Goal: Task Accomplishment & Management: Use online tool/utility

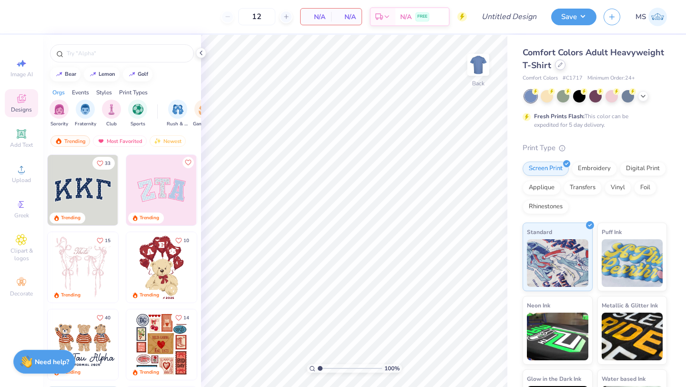
click at [561, 65] on icon at bounding box center [560, 65] width 4 height 4
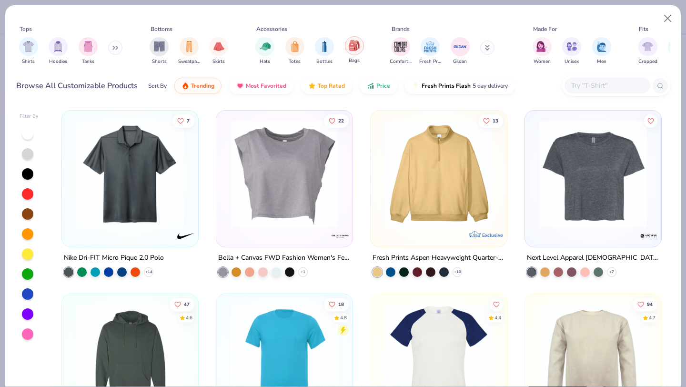
scroll to position [0, 16]
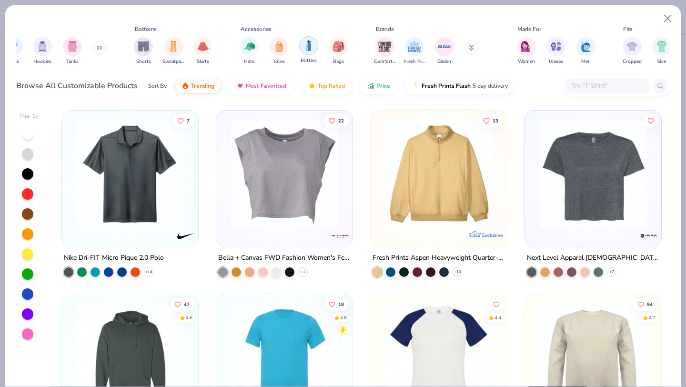
click at [338, 47] on img "filter for Bags" at bounding box center [338, 46] width 10 height 11
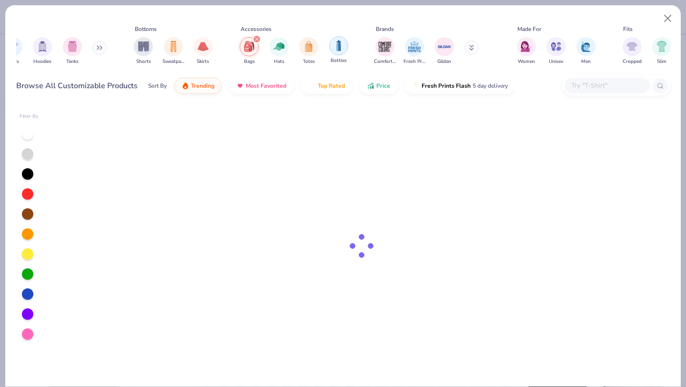
click at [339, 48] on img "filter for Bottles" at bounding box center [339, 45] width 10 height 11
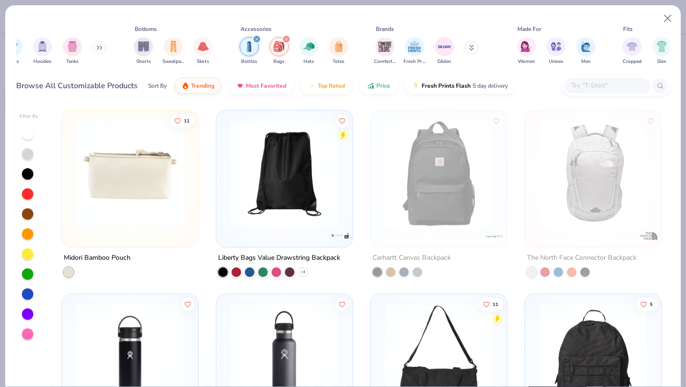
click at [257, 37] on div "filter for Bottles" at bounding box center [257, 39] width 9 height 9
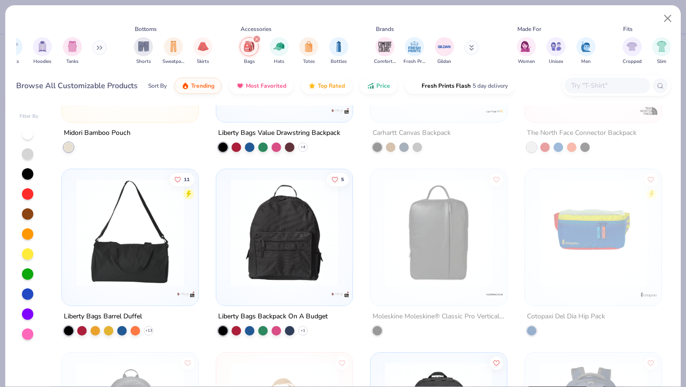
scroll to position [125, 0]
click at [273, 258] on img at bounding box center [284, 232] width 117 height 108
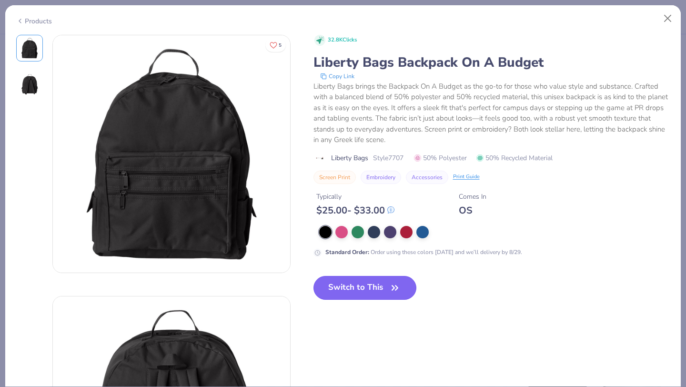
click at [347, 292] on button "Switch to This" at bounding box center [365, 288] width 103 height 24
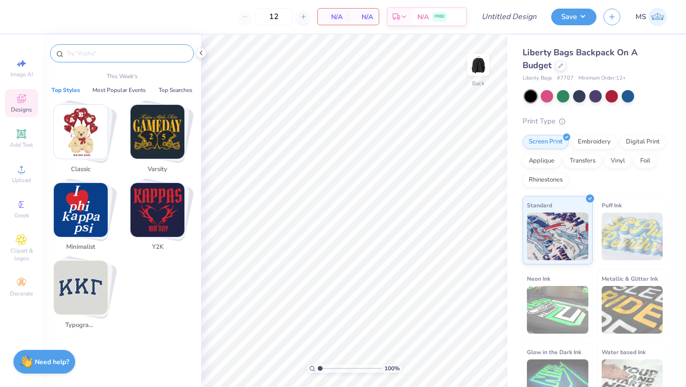
click at [126, 54] on input "text" at bounding box center [127, 54] width 122 height 10
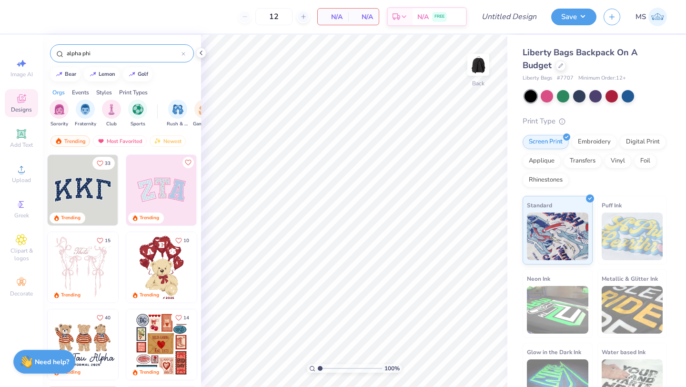
type input "alpha phi"
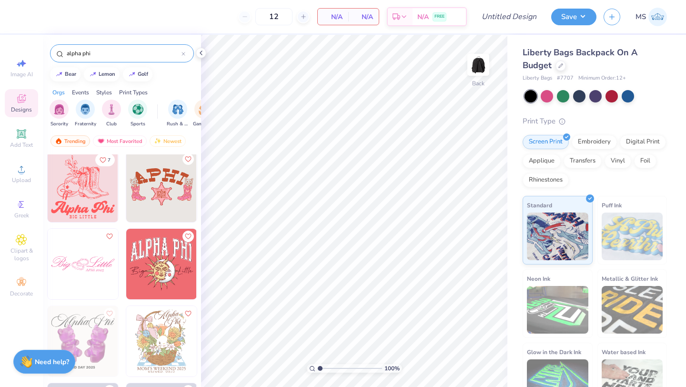
scroll to position [2860, 0]
click at [182, 54] on icon at bounding box center [184, 54] width 4 height 4
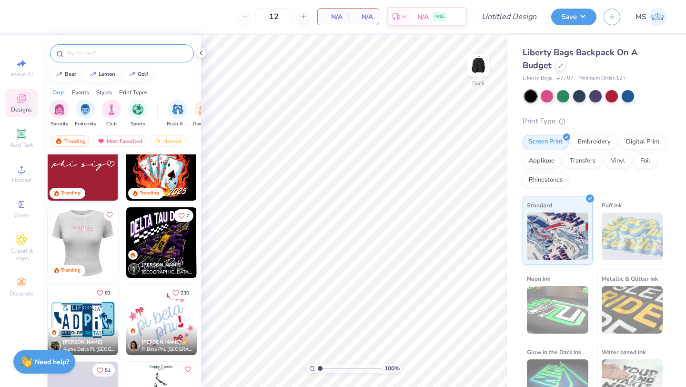
scroll to position [2312, 0]
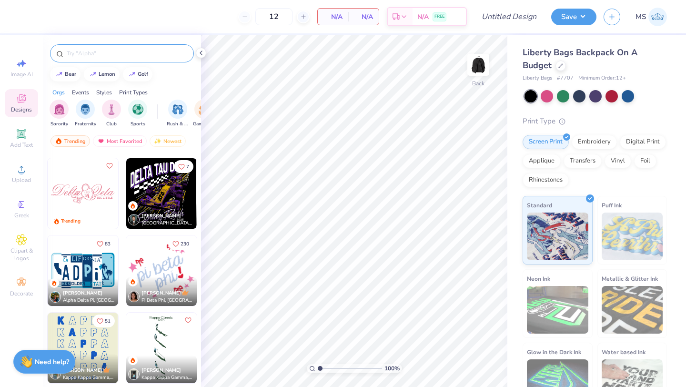
click at [84, 260] on img at bounding box center [83, 270] width 71 height 71
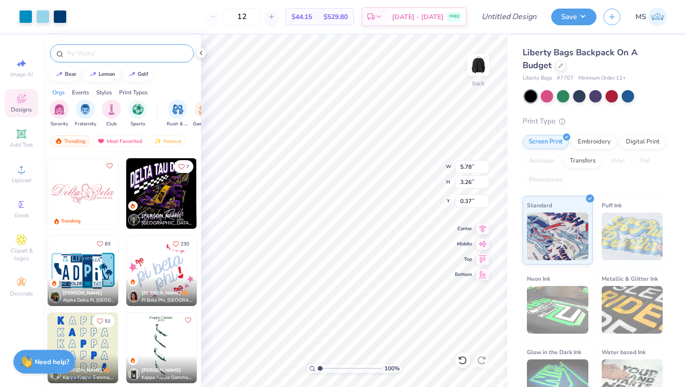
type input "5.78"
type input "3.26"
type input "0.37"
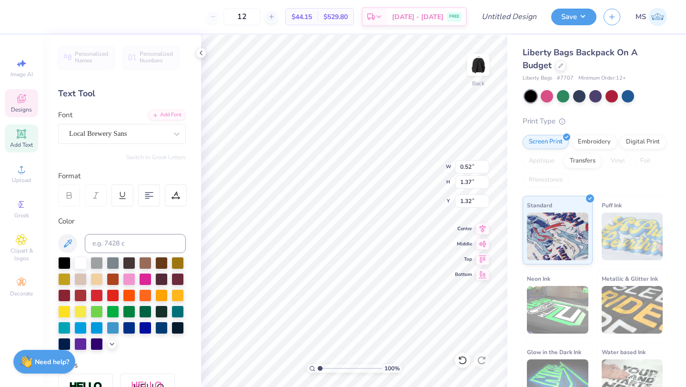
type input "0.52"
type input "1.37"
type input "1.32"
type textarea "P"
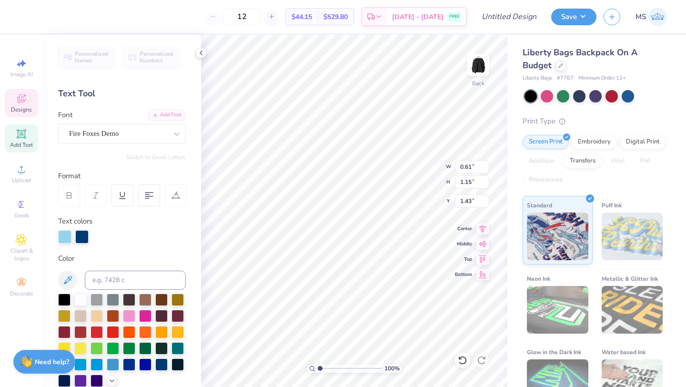
type input "0.61"
type input "1.15"
type input "1.43"
type textarea "H"
click at [26, 16] on div at bounding box center [25, 15] width 13 height 13
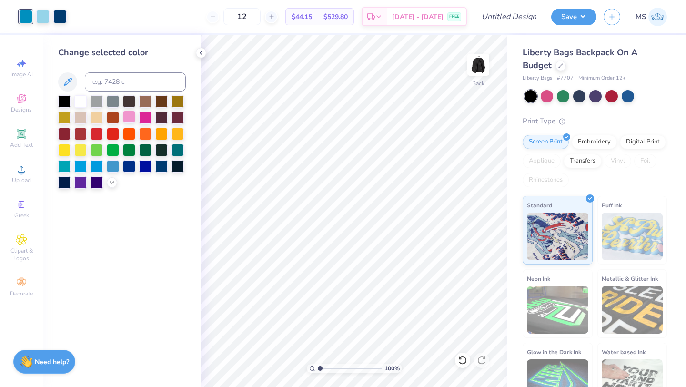
click at [130, 116] on div at bounding box center [129, 117] width 12 height 12
click at [42, 12] on div at bounding box center [42, 15] width 13 height 13
click at [149, 118] on div at bounding box center [145, 117] width 12 height 12
click at [55, 19] on div at bounding box center [59, 15] width 13 height 13
click at [78, 99] on div at bounding box center [80, 100] width 12 height 12
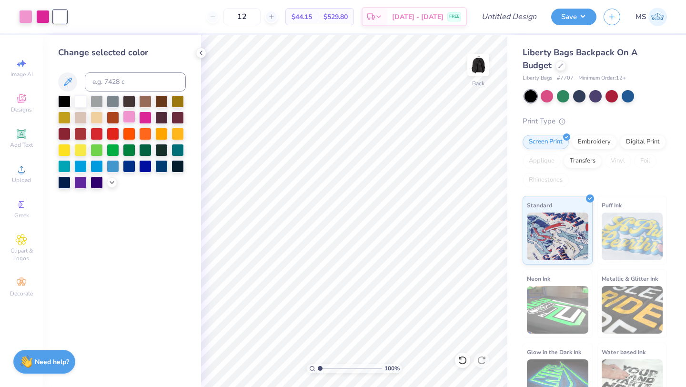
click at [131, 116] on div at bounding box center [129, 117] width 12 height 12
click at [463, 359] on icon at bounding box center [463, 360] width 10 height 10
click at [461, 356] on icon at bounding box center [463, 360] width 10 height 10
click at [43, 16] on div at bounding box center [42, 15] width 13 height 13
click at [76, 96] on div at bounding box center [80, 100] width 12 height 12
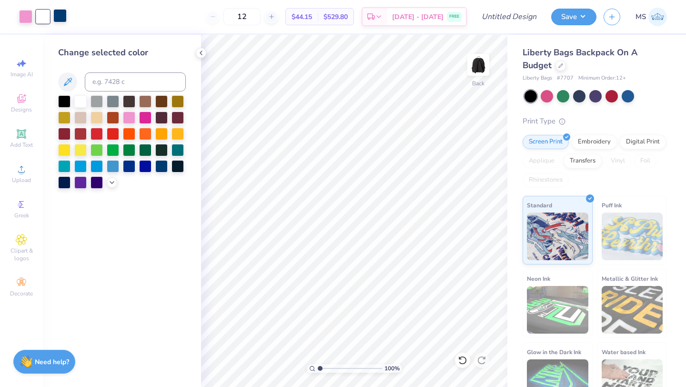
click at [61, 17] on div at bounding box center [59, 15] width 13 height 13
click at [140, 121] on div at bounding box center [145, 117] width 12 height 12
click at [13, 101] on div "Designs" at bounding box center [21, 103] width 33 height 28
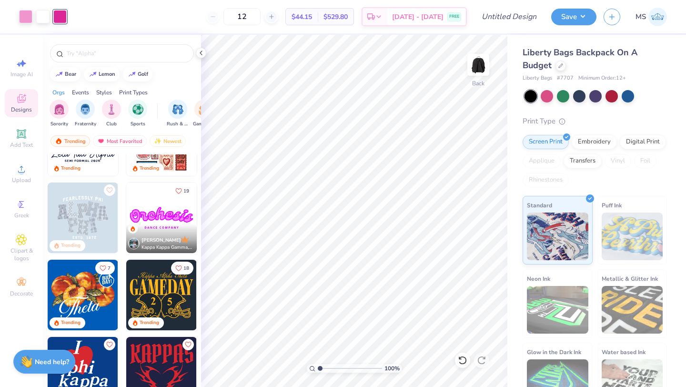
scroll to position [204, 0]
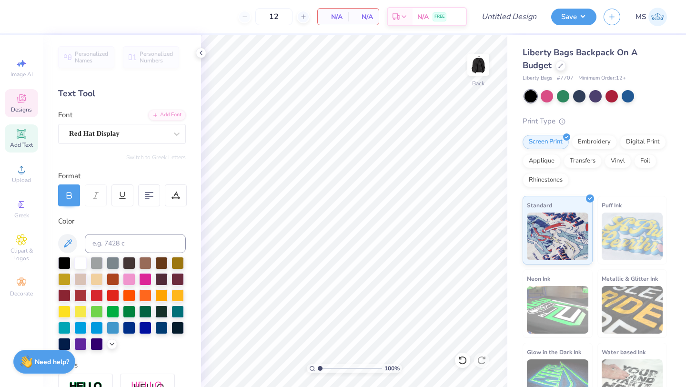
click at [21, 99] on icon at bounding box center [21, 98] width 11 height 11
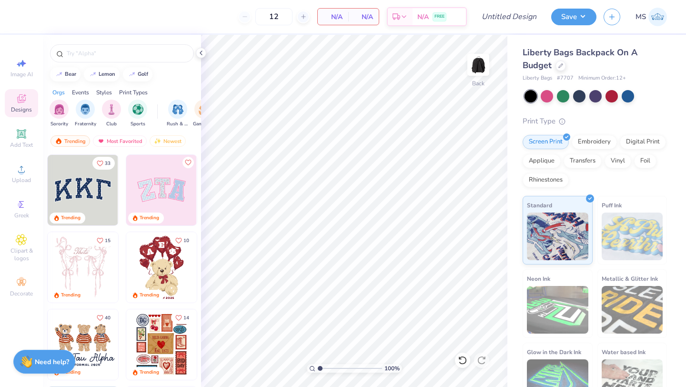
click at [81, 186] on img at bounding box center [83, 190] width 71 height 71
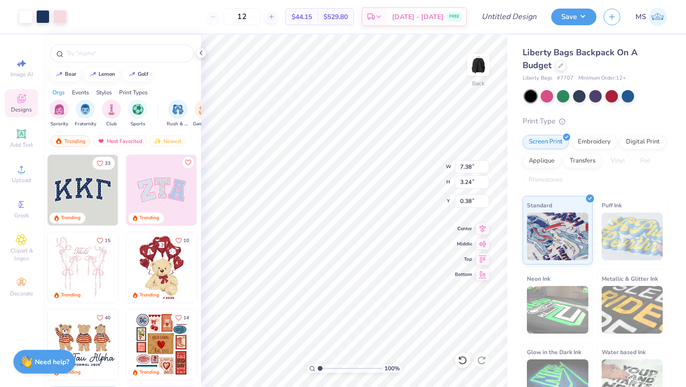
type input "7.38"
type input "3.24"
type input "0.38"
type input "0.54"
type input "0.62"
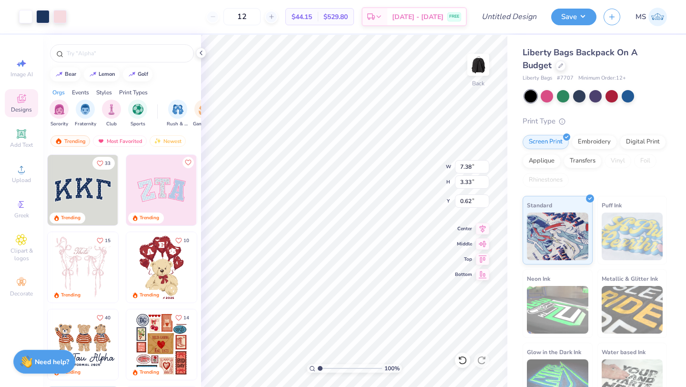
type input "7.38"
type input "3.33"
type input "0.67"
click at [179, 210] on img at bounding box center [161, 190] width 71 height 71
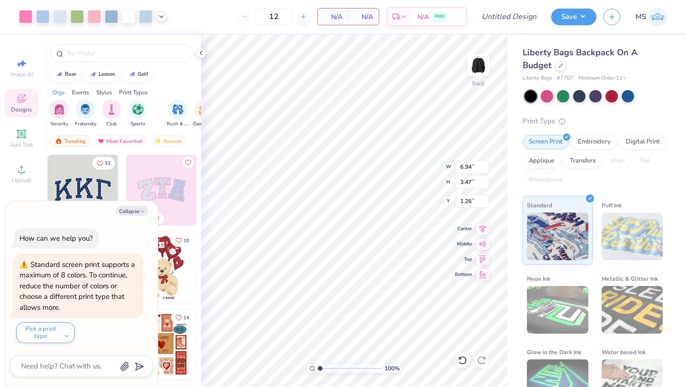
type textarea "x"
type input "6.86"
type input "3.44"
type input "0.56"
type textarea "x"
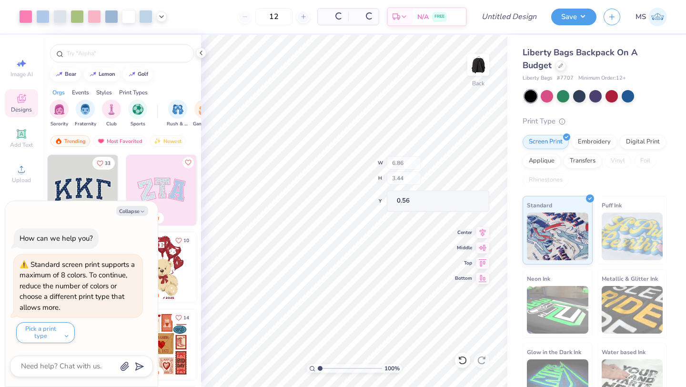
type input "2.49"
type input "3.10"
type input "0.79"
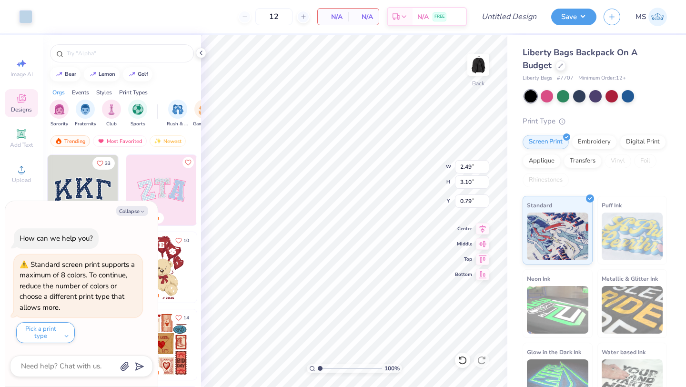
type textarea "x"
type input "6.86"
type input "3.44"
type input "0.56"
click at [464, 360] on icon at bounding box center [463, 360] width 10 height 10
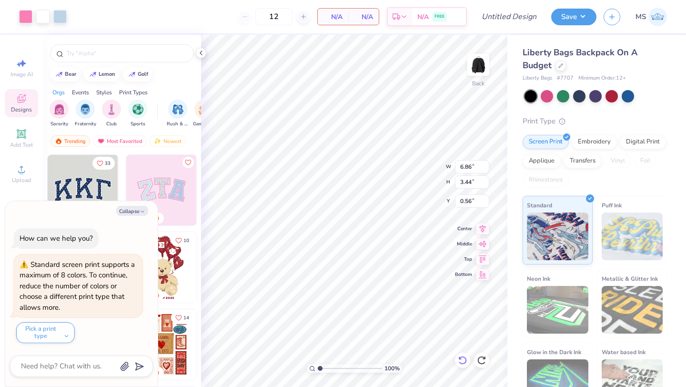
click at [466, 358] on icon at bounding box center [463, 360] width 10 height 10
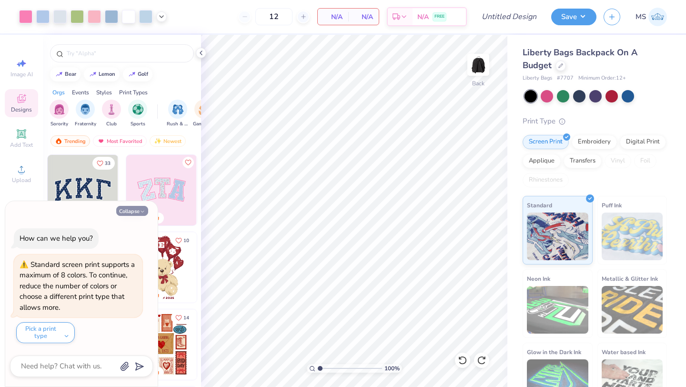
click at [141, 209] on icon "button" at bounding box center [143, 212] width 6 height 6
type textarea "x"
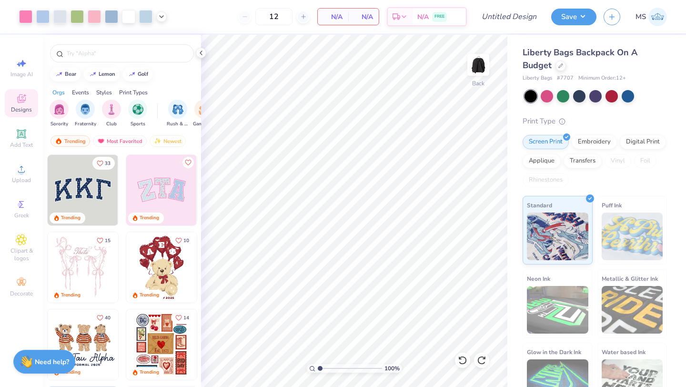
click at [83, 186] on img at bounding box center [83, 190] width 71 height 71
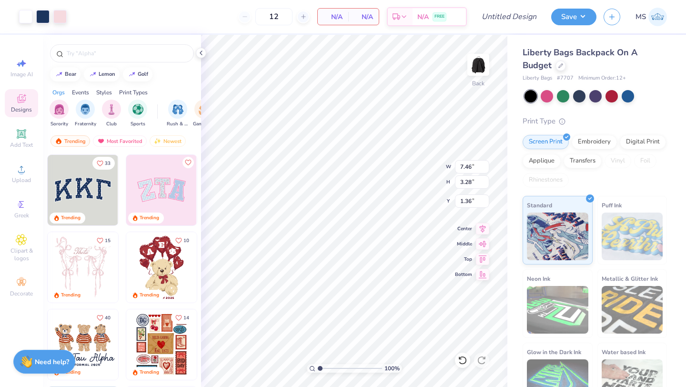
type input "2.32"
type input "3.05"
type input "0.75"
type input "7.38"
type input "3.24"
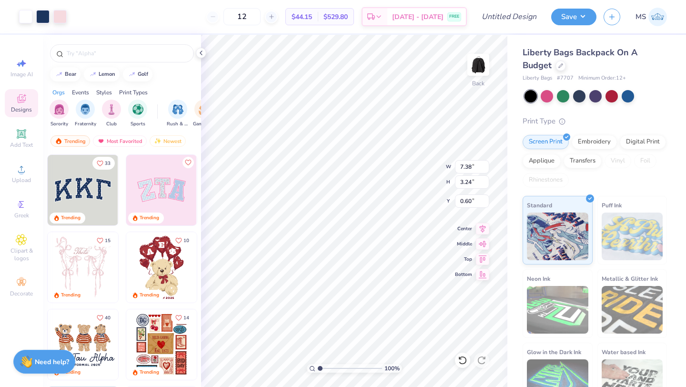
type input "0.60"
click at [43, 14] on div at bounding box center [42, 15] width 13 height 13
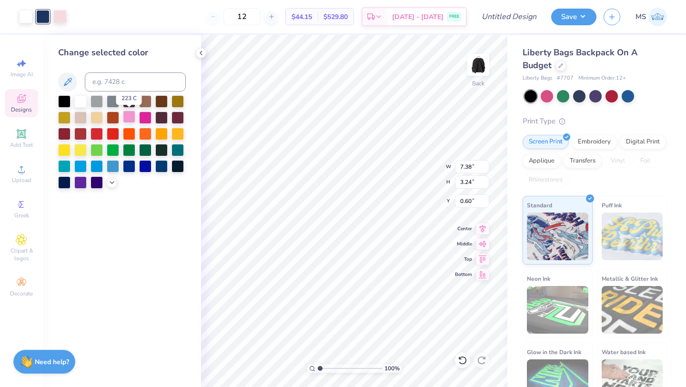
click at [128, 122] on div at bounding box center [129, 117] width 12 height 12
click at [21, 102] on icon at bounding box center [21, 98] width 9 height 9
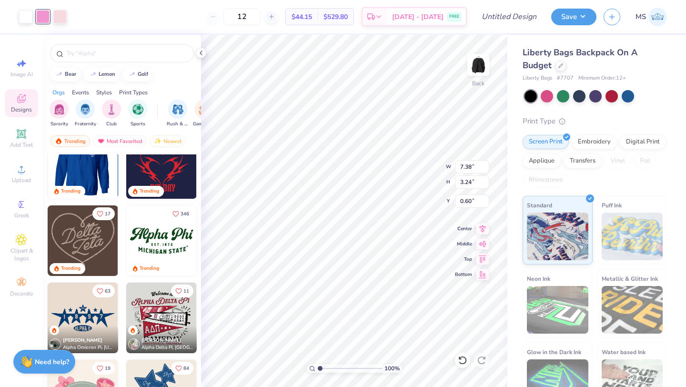
scroll to position [438, 0]
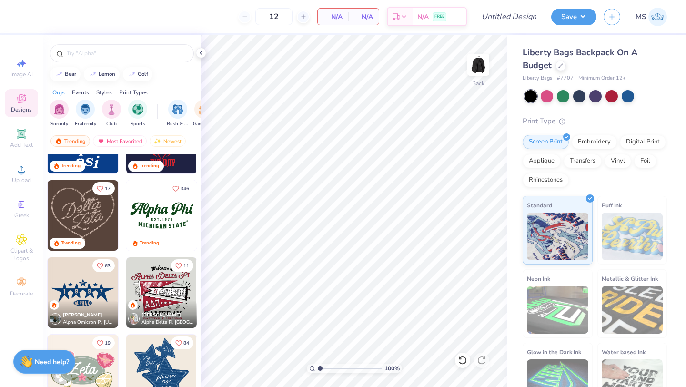
click at [87, 291] on img at bounding box center [83, 292] width 71 height 71
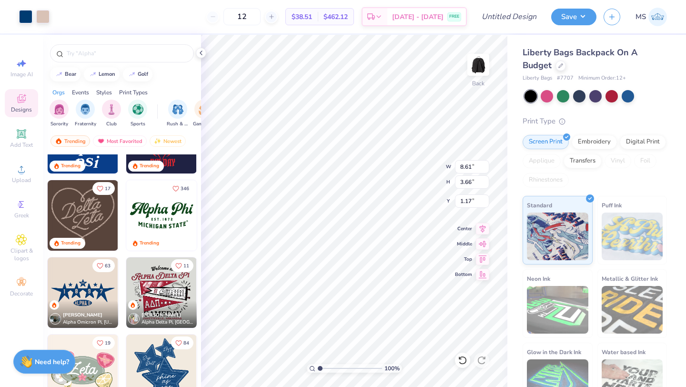
type input "8.52"
type input "3.62"
type input "0.19"
click at [25, 16] on div at bounding box center [25, 15] width 13 height 13
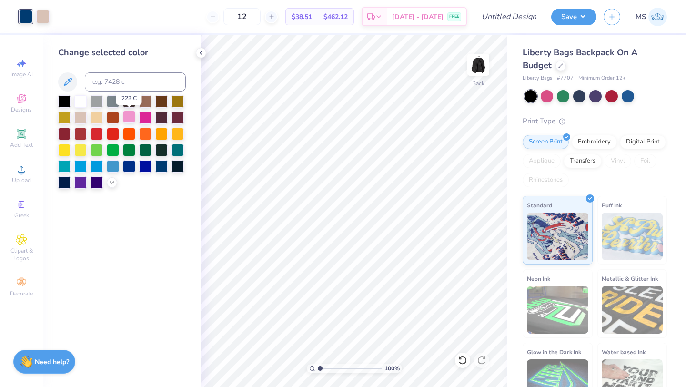
click at [132, 117] on div at bounding box center [129, 117] width 12 height 12
click at [45, 14] on div at bounding box center [42, 15] width 13 height 13
click at [82, 103] on div at bounding box center [80, 100] width 12 height 12
click at [66, 245] on div "Change selected color" at bounding box center [122, 211] width 158 height 352
click at [22, 17] on div at bounding box center [25, 15] width 13 height 13
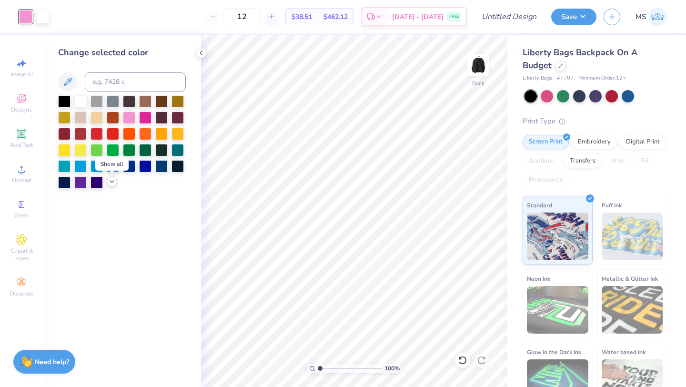
click at [111, 184] on icon at bounding box center [112, 182] width 8 height 8
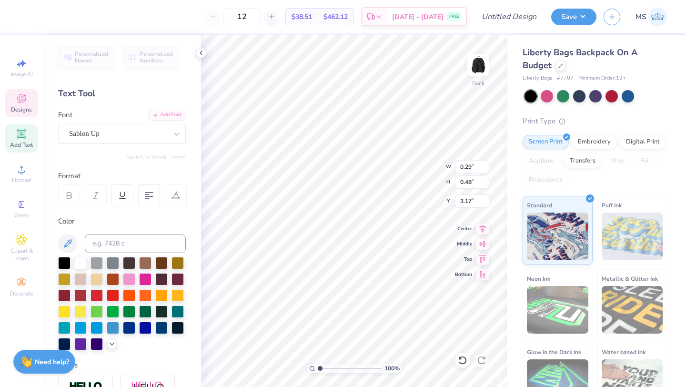
type input "0.33"
type input "0.60"
type input "1.40"
type textarea "7"
type input "1.50"
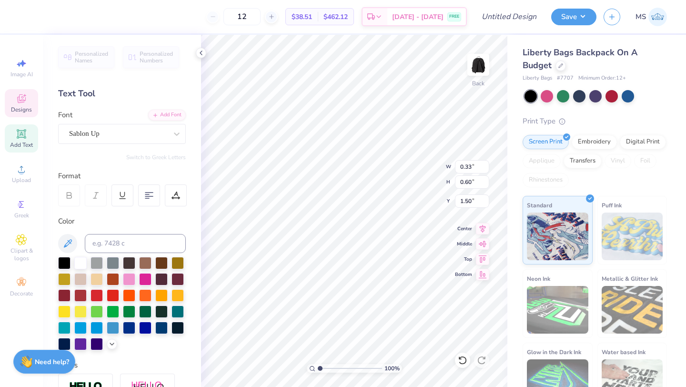
type textarea "2"
type input "1.40"
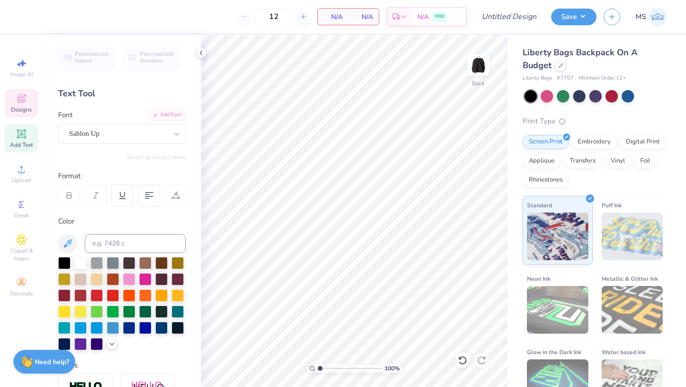
click at [17, 100] on icon at bounding box center [21, 98] width 11 height 11
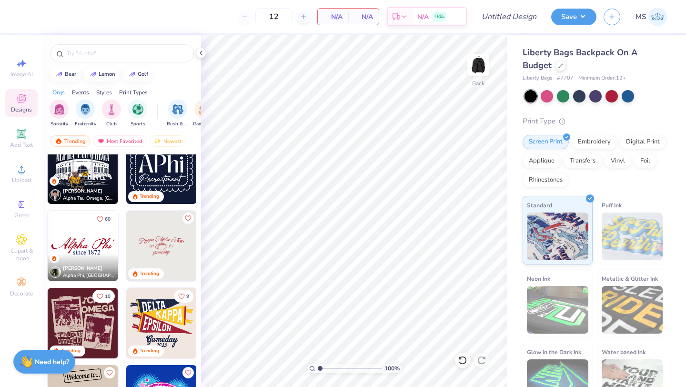
scroll to position [795, 0]
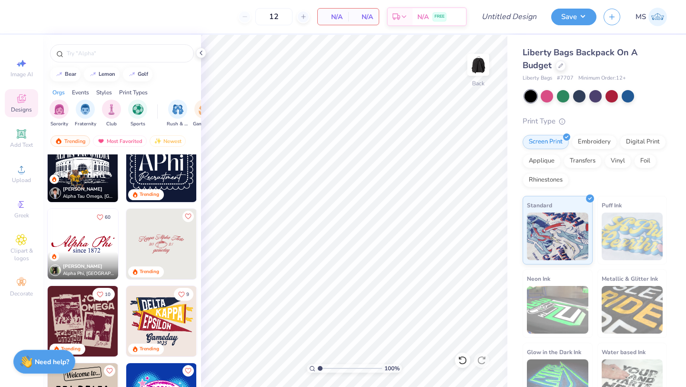
click at [94, 225] on img at bounding box center [83, 244] width 71 height 71
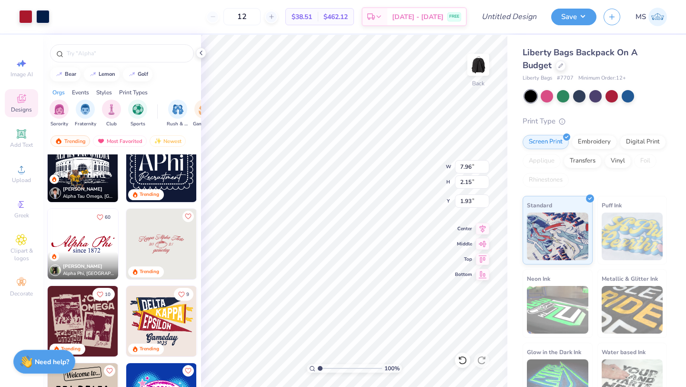
type input "7.87"
type input "2.13"
type input "0.94"
click at [26, 18] on div at bounding box center [25, 15] width 13 height 13
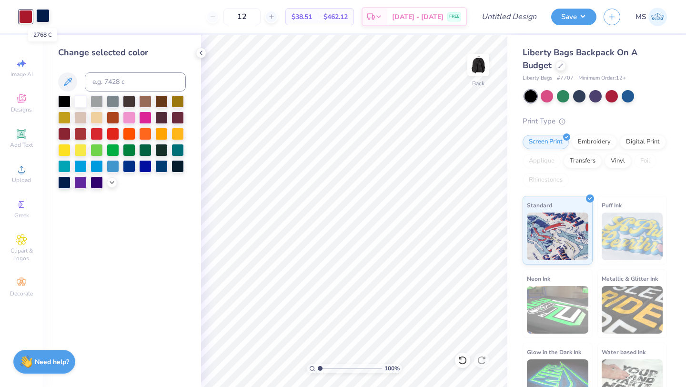
click at [47, 15] on div at bounding box center [42, 15] width 13 height 13
click at [80, 91] on div at bounding box center [122, 81] width 128 height 19
click at [81, 100] on div at bounding box center [80, 100] width 12 height 12
click at [29, 21] on div at bounding box center [25, 15] width 13 height 13
click at [128, 114] on div at bounding box center [129, 117] width 12 height 12
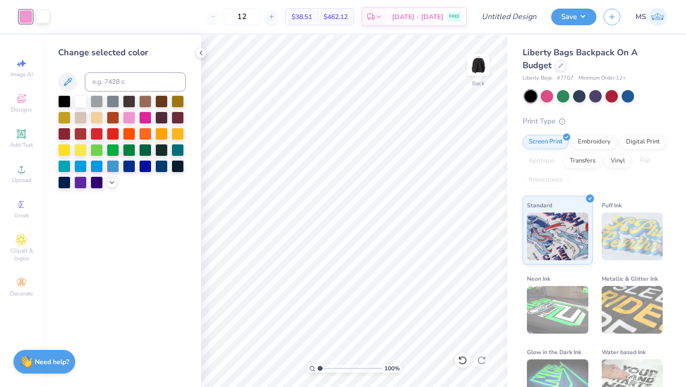
click at [105, 353] on div "Change selected color" at bounding box center [122, 211] width 158 height 352
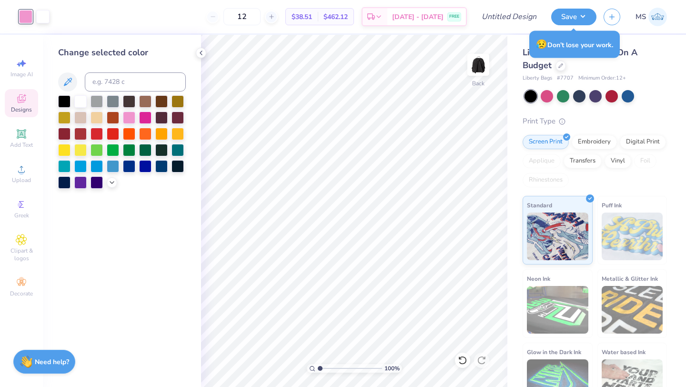
click at [14, 100] on div "Designs" at bounding box center [21, 103] width 33 height 28
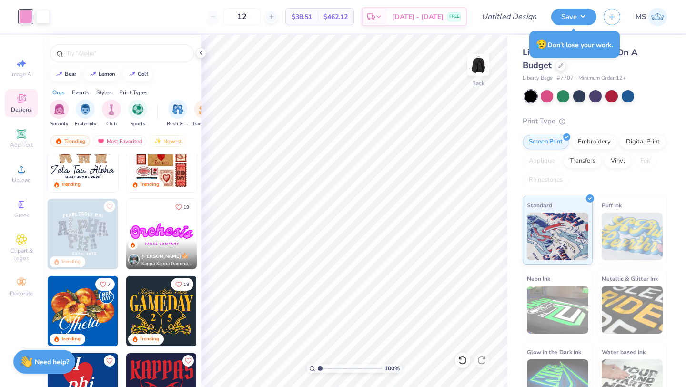
scroll to position [189, 0]
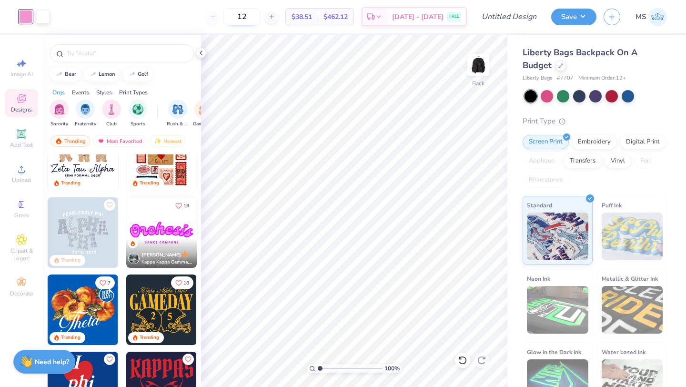
click at [258, 15] on input "12" at bounding box center [241, 16] width 37 height 17
type input "1"
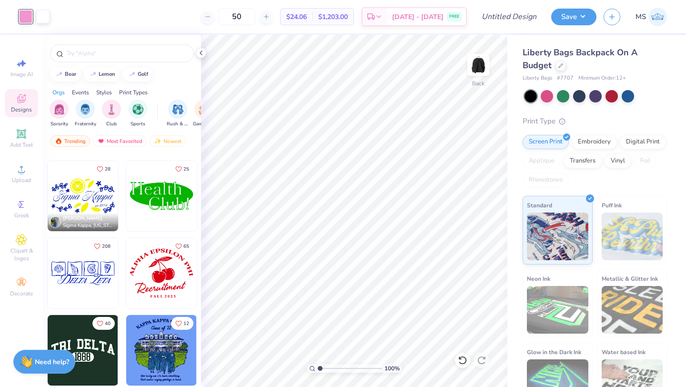
scroll to position [4319, 0]
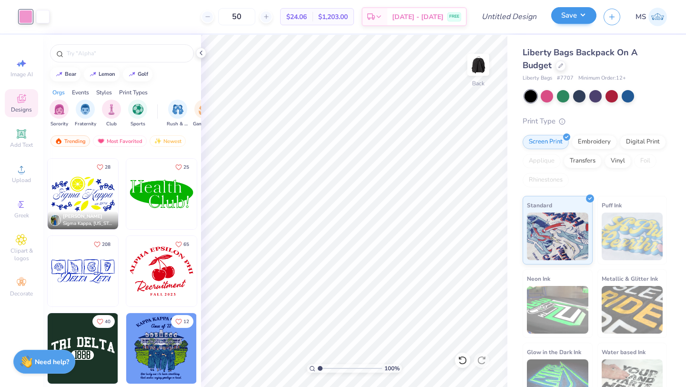
type input "50"
click at [567, 18] on button "Save" at bounding box center [573, 15] width 45 height 17
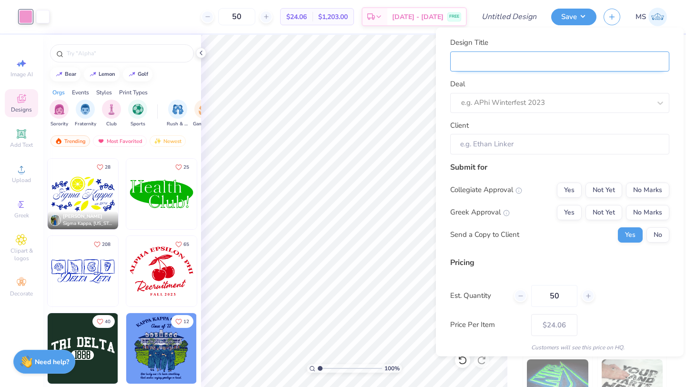
click at [522, 57] on input "Design Title" at bounding box center [559, 61] width 219 height 20
type input "B"
type input "Bi"
type input "Bid"
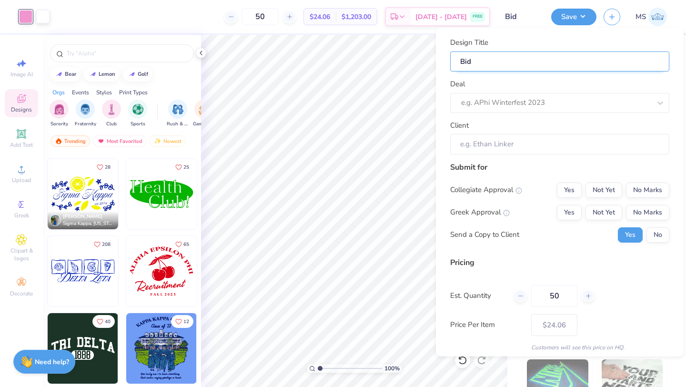
type input "Bid"
type input "Bid D"
type input "Bid Da"
type input "Bid Day"
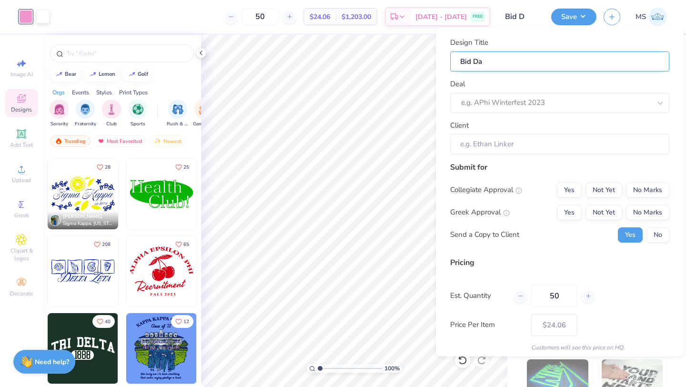
type input "Bid Day"
type input "Bid Day B"
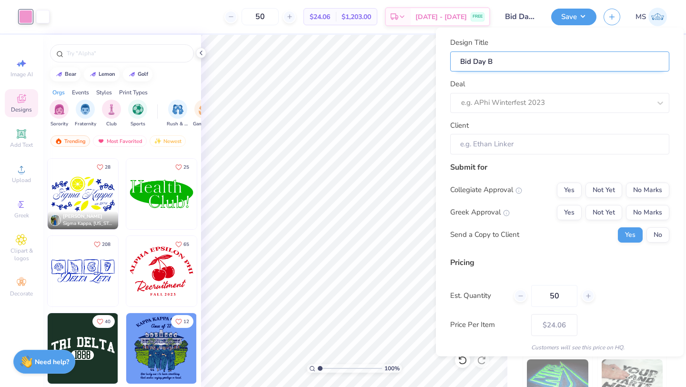
type input "Bid Day Ba"
type input "Bid Day Bag"
type input "Bid Day Bags"
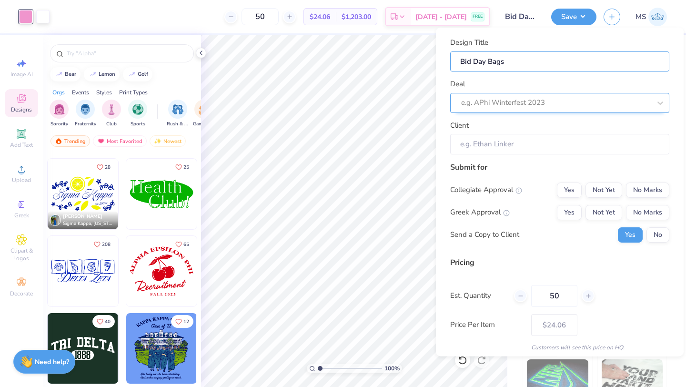
type input "Bid Day Bags"
click at [532, 104] on div at bounding box center [546, 102] width 171 height 13
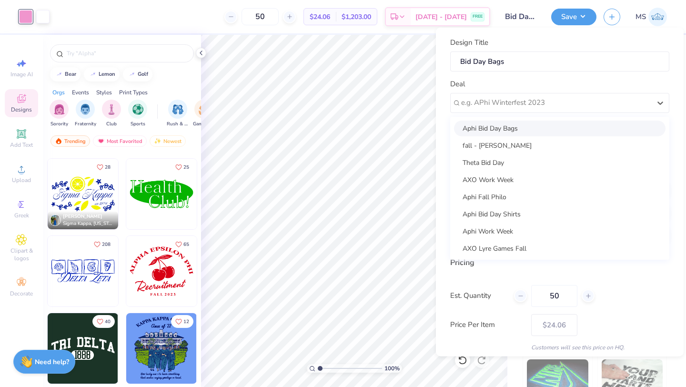
click at [531, 127] on div "Aphi Bid Day Bags" at bounding box center [560, 128] width 212 height 16
type input "Marley Malesevic"
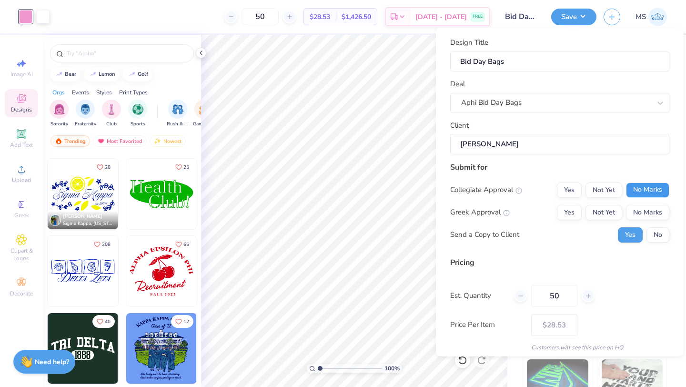
click at [647, 188] on button "No Marks" at bounding box center [647, 189] width 43 height 15
click at [616, 204] on button "Not Yet" at bounding box center [604, 211] width 37 height 15
click at [661, 228] on button "No" at bounding box center [658, 234] width 23 height 15
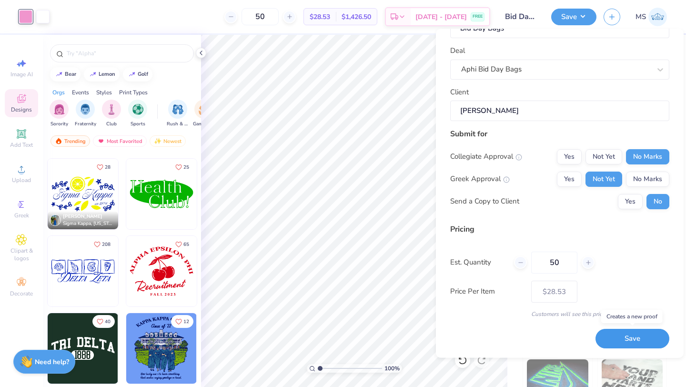
click at [625, 337] on button "Save" at bounding box center [633, 339] width 74 height 20
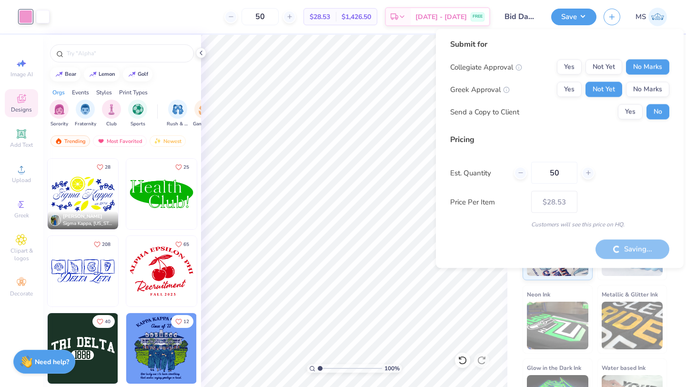
type input "– –"
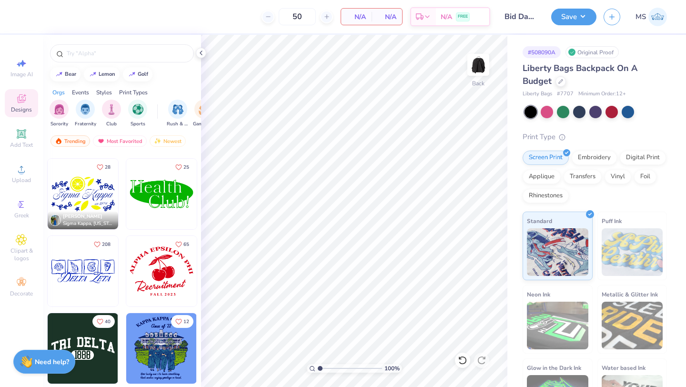
click at [78, 270] on img at bounding box center [83, 271] width 71 height 71
type input "7.50"
type input "2.84"
type input "0.58"
type input "0.87"
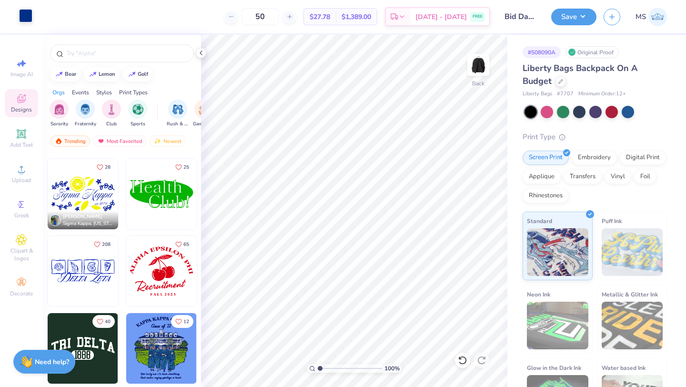
click at [28, 20] on div at bounding box center [25, 15] width 13 height 13
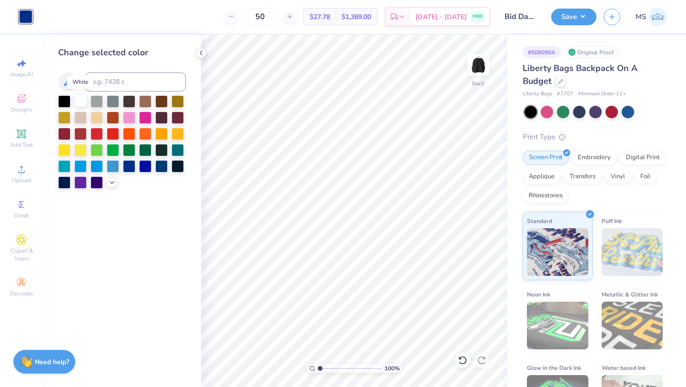
click at [80, 100] on div at bounding box center [80, 100] width 12 height 12
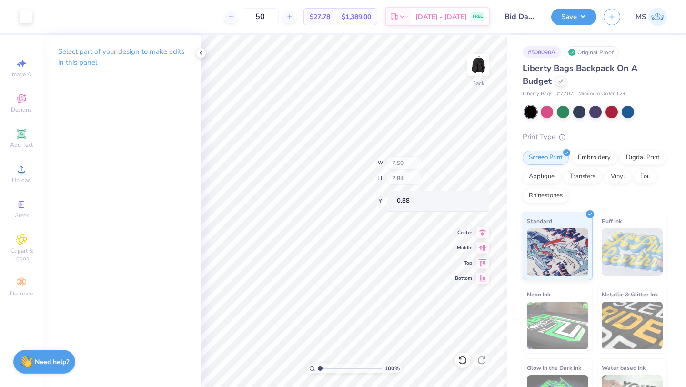
type input "0.88"
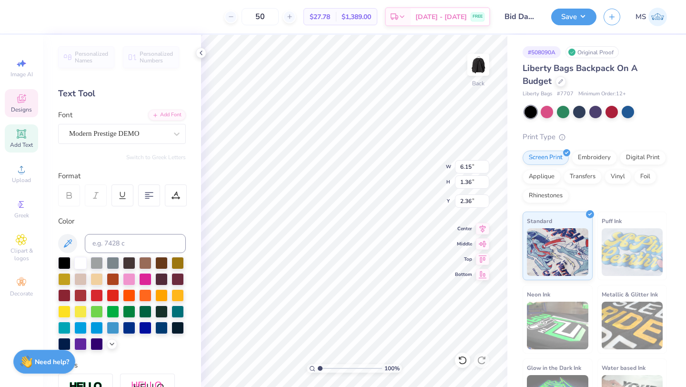
scroll to position [0, 0]
type textarea "AlphaZeta"
type input "6.05"
type input "1.35"
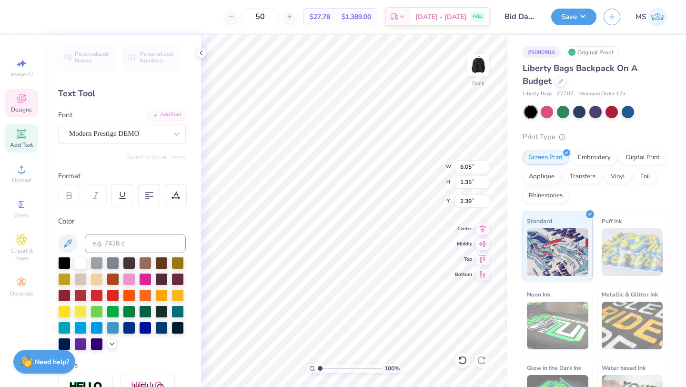
type input "2.39"
type textarea "AlphaPhi"
click at [577, 17] on button "Save" at bounding box center [573, 15] width 45 height 17
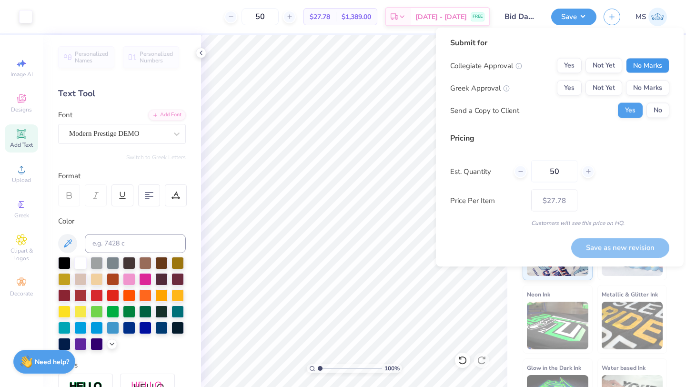
click at [651, 71] on button "No Marks" at bounding box center [647, 65] width 43 height 15
click at [607, 87] on button "Not Yet" at bounding box center [604, 88] width 37 height 15
click at [653, 111] on button "No" at bounding box center [658, 110] width 23 height 15
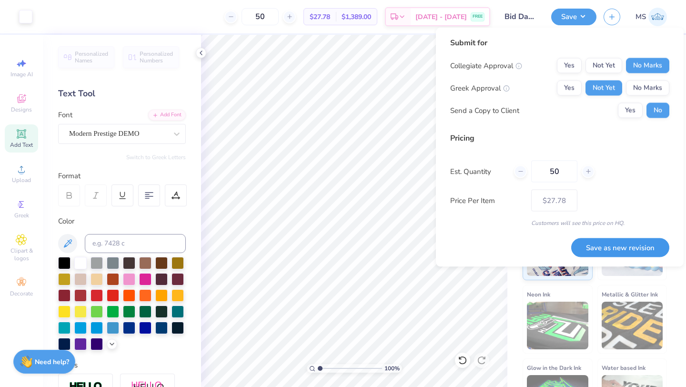
click at [635, 246] on button "Save as new revision" at bounding box center [620, 248] width 98 height 20
type input "$27.78"
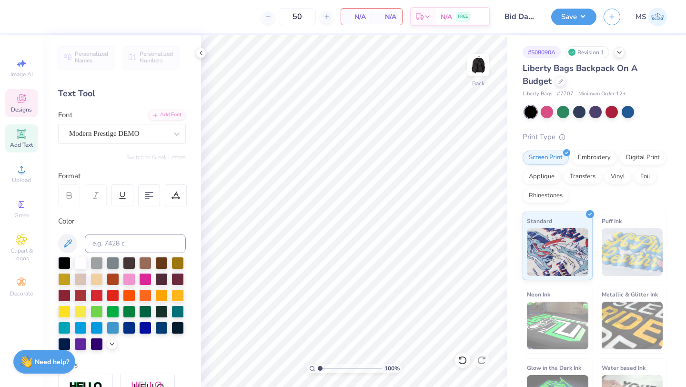
click at [21, 109] on span "Designs" at bounding box center [21, 110] width 21 height 8
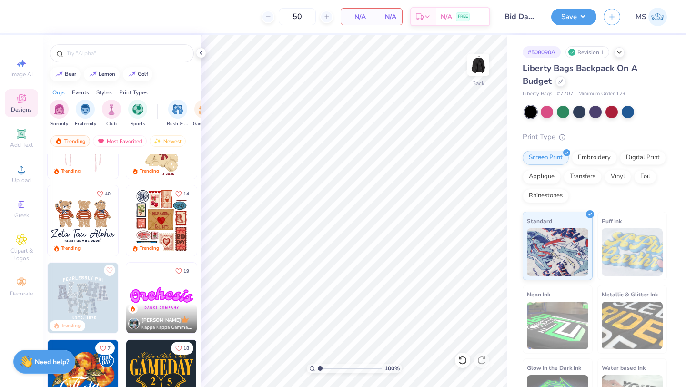
scroll to position [141, 0]
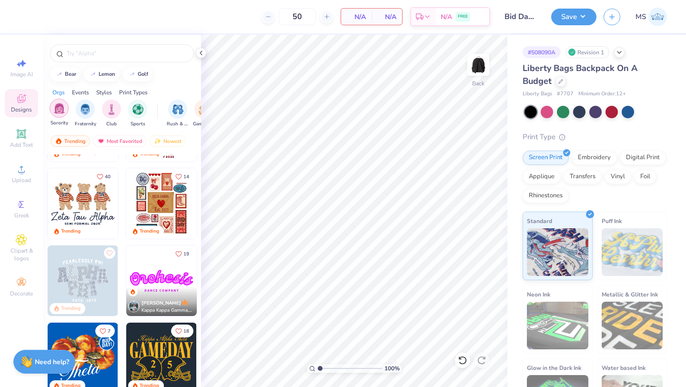
click at [58, 109] on img "filter for Sorority" at bounding box center [59, 108] width 11 height 11
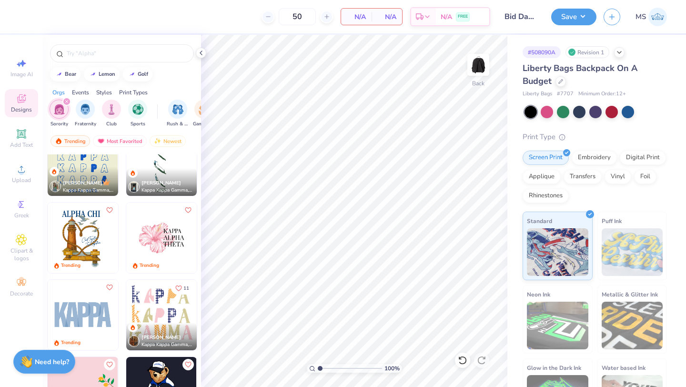
scroll to position [1809, 0]
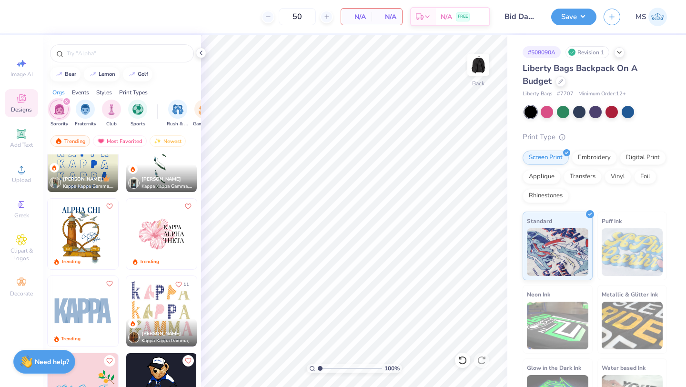
click at [167, 226] on img at bounding box center [161, 234] width 71 height 71
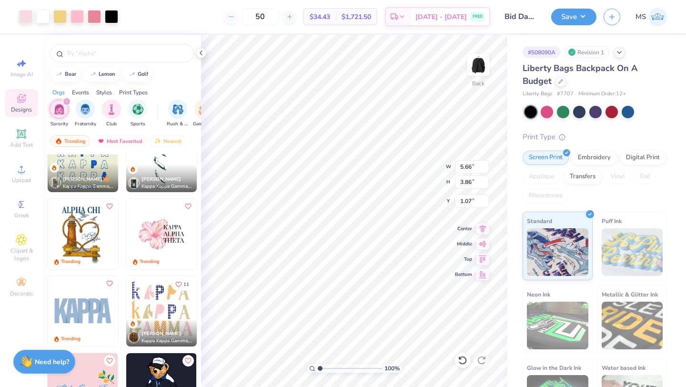
type input "5.60"
type input "3.82"
type input "0.18"
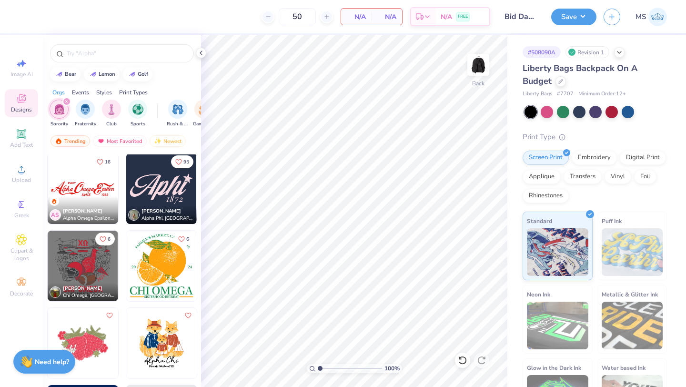
scroll to position [2241, 0]
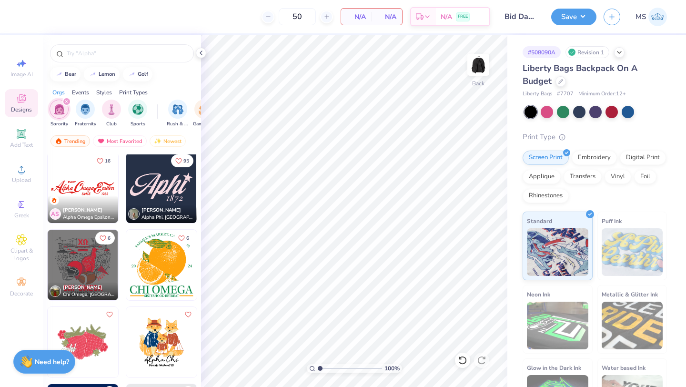
click at [149, 179] on img at bounding box center [161, 187] width 71 height 71
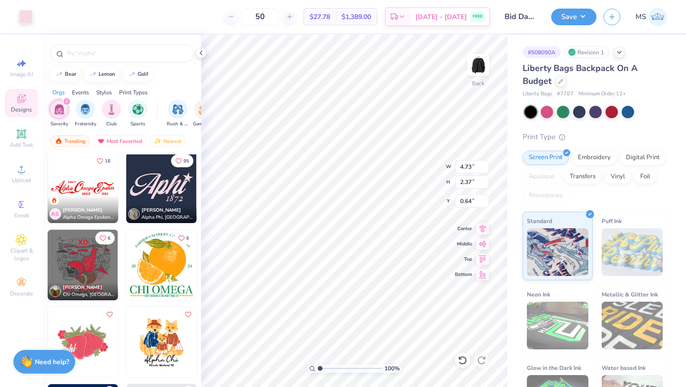
type input "4.73"
type input "2.37"
type input "0.64"
click at [27, 16] on div at bounding box center [25, 15] width 13 height 13
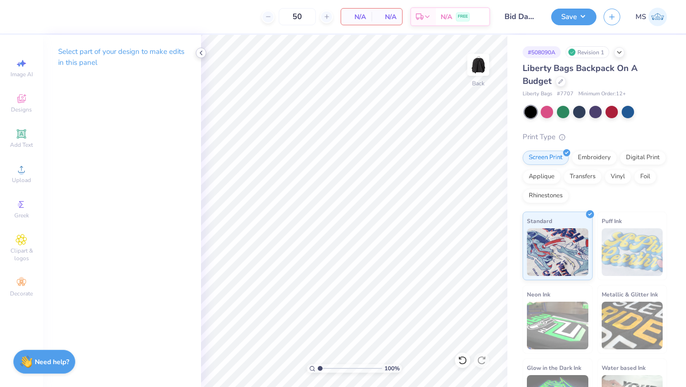
click at [205, 52] on div at bounding box center [201, 53] width 10 height 10
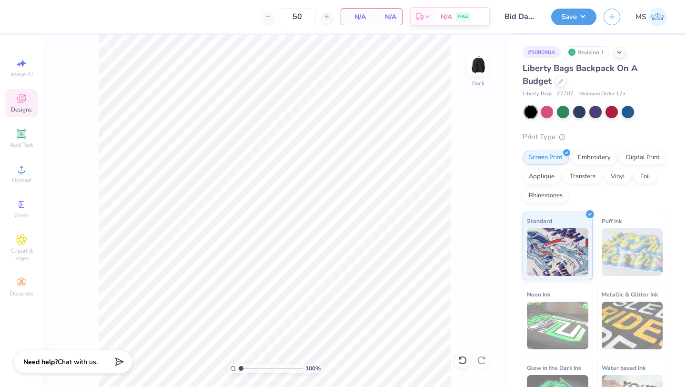
click at [30, 100] on div "Designs" at bounding box center [21, 103] width 33 height 28
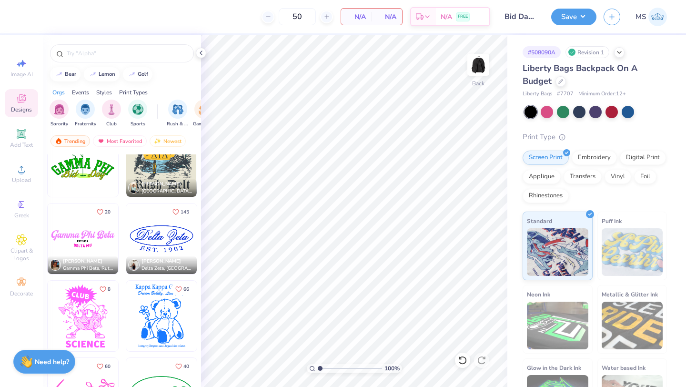
scroll to position [7518, 0]
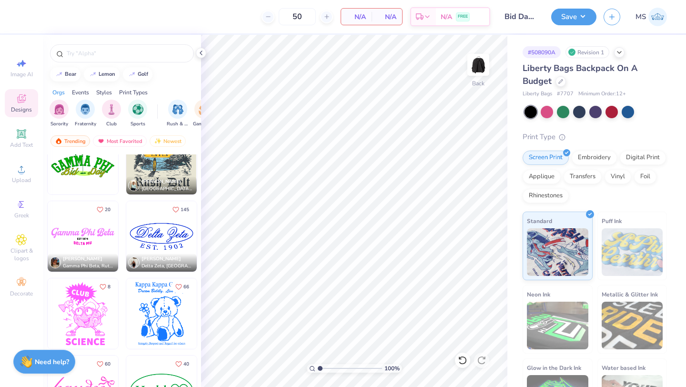
click at [151, 240] on img at bounding box center [161, 236] width 71 height 71
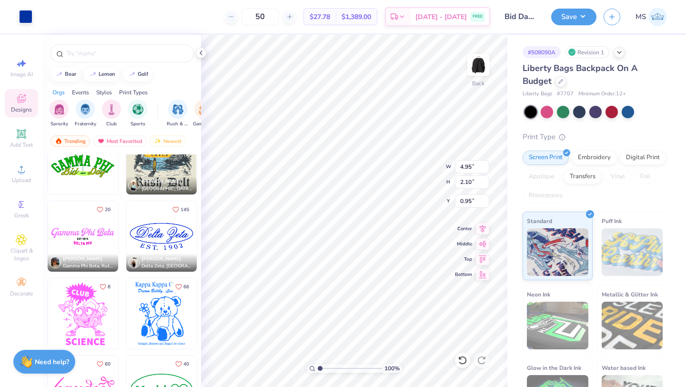
type input "4.95"
type input "2.10"
type input "0.95"
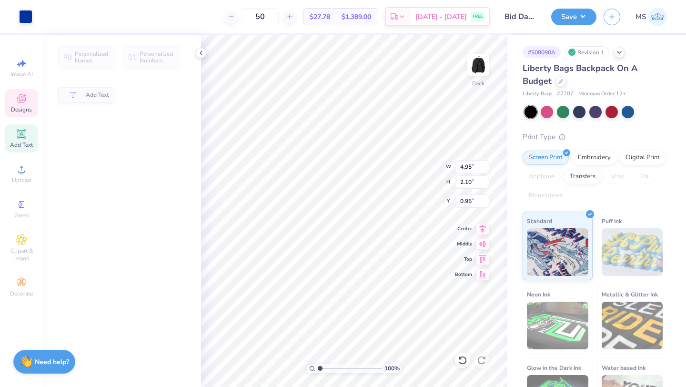
type input "4.22"
type input "1.20"
type input "1.25"
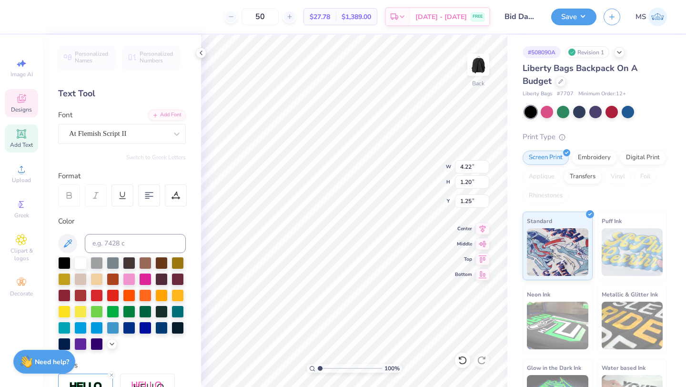
scroll to position [0, 1]
type input "4.95"
type input "1.62"
type input "0.93"
click at [462, 357] on icon at bounding box center [463, 360] width 10 height 10
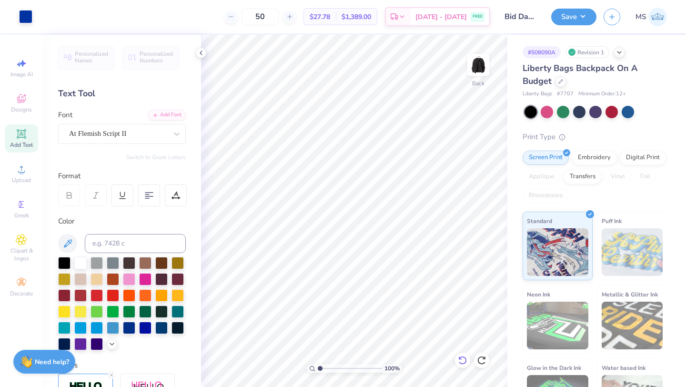
click at [461, 358] on icon at bounding box center [463, 360] width 10 height 10
click at [27, 20] on div at bounding box center [25, 15] width 13 height 13
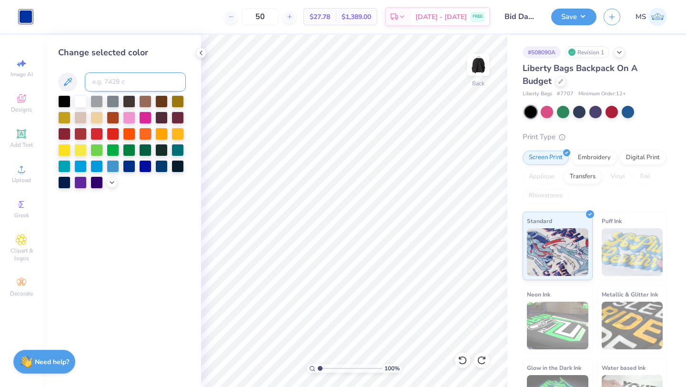
click at [121, 78] on input at bounding box center [135, 81] width 101 height 19
type input "705"
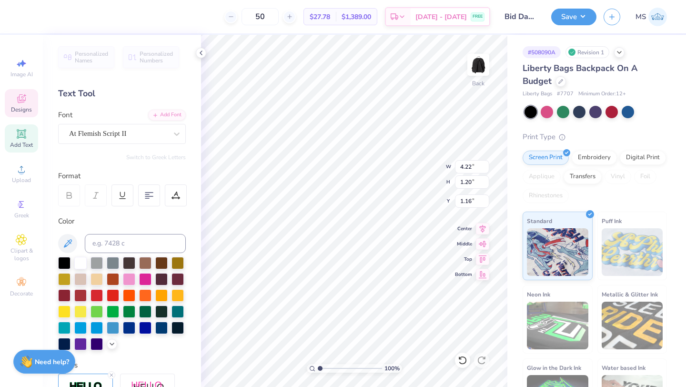
type textarea "Alpha Phi"
type input "3.39"
type input "0.50"
type input "2.55"
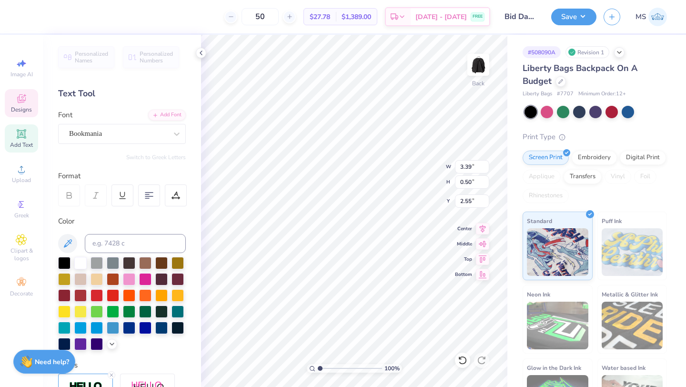
type textarea "E S T. 1 8 7 2"
type input "0.61"
type input "7.50"
type input "3.18"
type input "0.64"
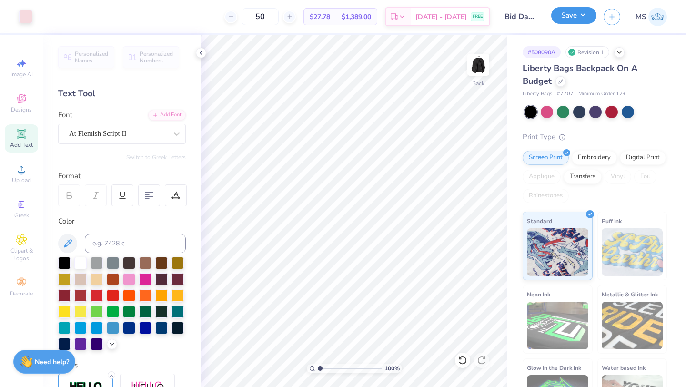
click at [579, 16] on button "Save" at bounding box center [573, 15] width 45 height 17
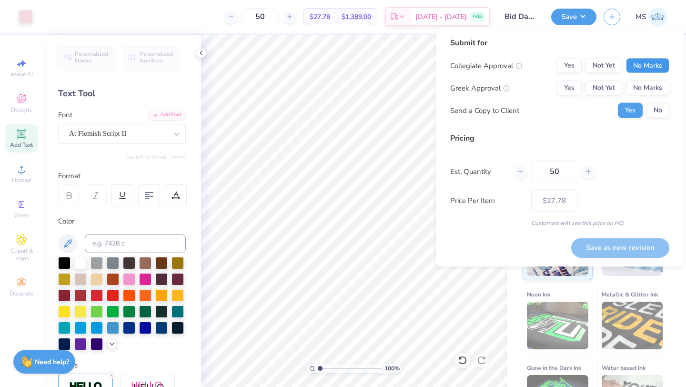
click at [657, 60] on button "No Marks" at bounding box center [647, 65] width 43 height 15
click at [656, 78] on div "Collegiate Approval Yes Not Yet No Marks Greek Approval Yes Not Yet No Marks Se…" at bounding box center [559, 88] width 219 height 60
click at [611, 86] on button "Not Yet" at bounding box center [604, 88] width 37 height 15
click at [657, 102] on div "Collegiate Approval Yes Not Yet No Marks Greek Approval Yes Not Yet No Marks Se…" at bounding box center [559, 88] width 219 height 60
click at [660, 108] on button "No" at bounding box center [658, 110] width 23 height 15
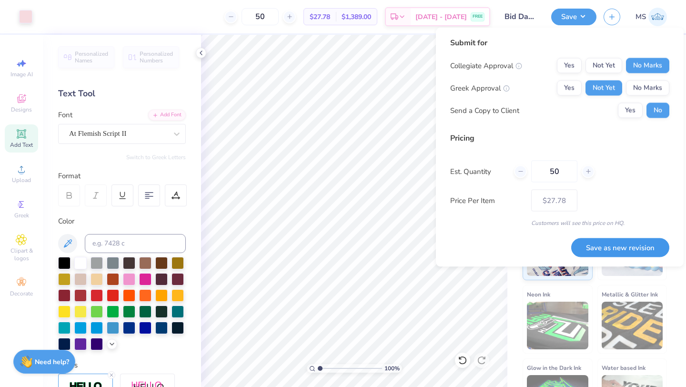
click at [614, 246] on button "Save as new revision" at bounding box center [620, 248] width 98 height 20
type input "$27.78"
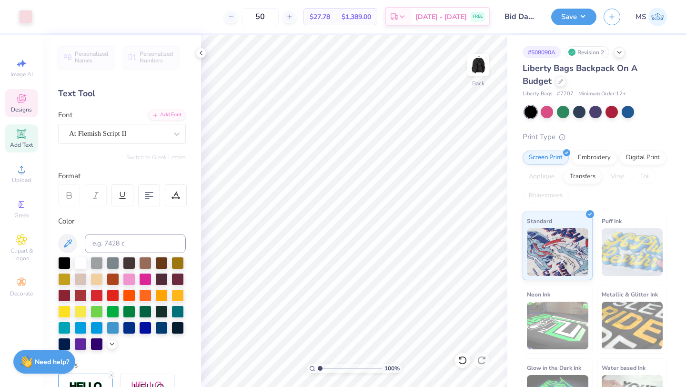
click at [16, 89] on div "Designs" at bounding box center [21, 103] width 33 height 28
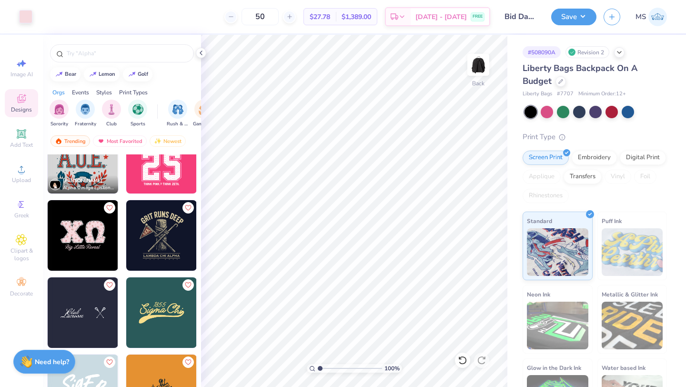
scroll to position [4586, 0]
click at [90, 254] on img at bounding box center [83, 235] width 71 height 71
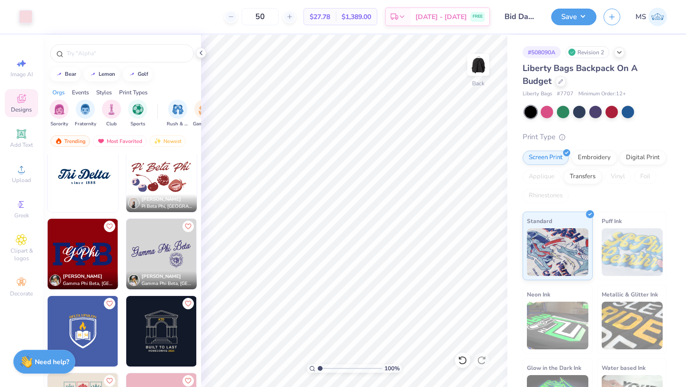
scroll to position [9737, 0]
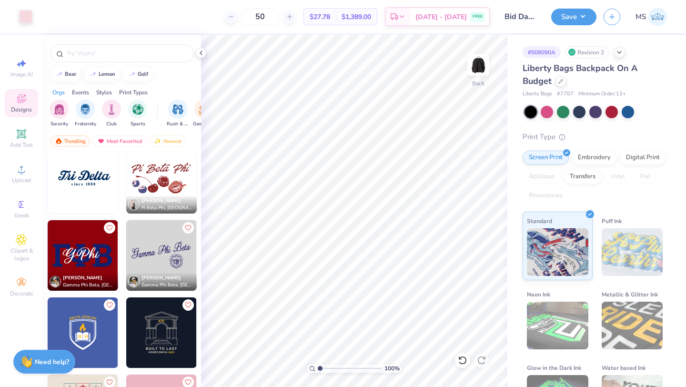
click at [85, 242] on img at bounding box center [83, 255] width 71 height 71
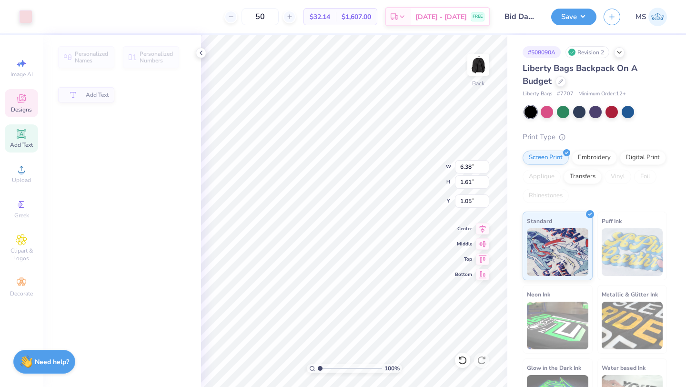
type input "6.38"
type input "1.61"
type input "1.05"
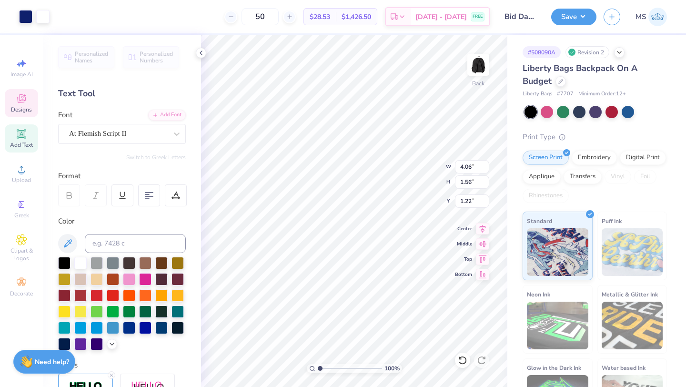
type input "4.06"
type input "1.56"
type input "0.44"
type input "7.29"
type input "2.80"
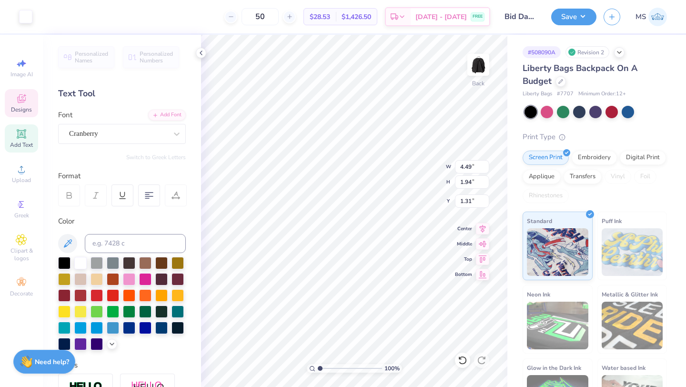
type input "4.49"
type input "1.94"
type input "1.31"
type textarea "Aphi"
click at [23, 101] on icon at bounding box center [21, 98] width 9 height 9
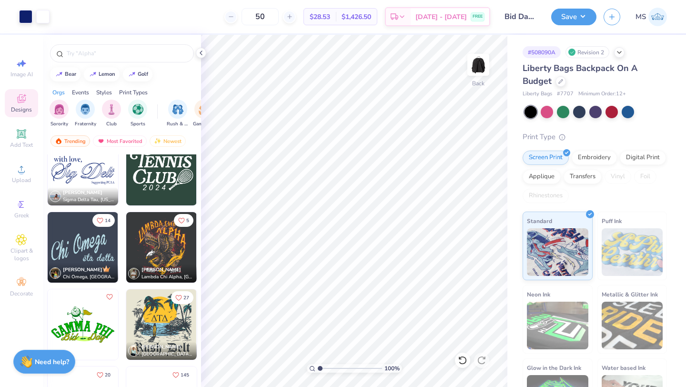
scroll to position [7378, 0]
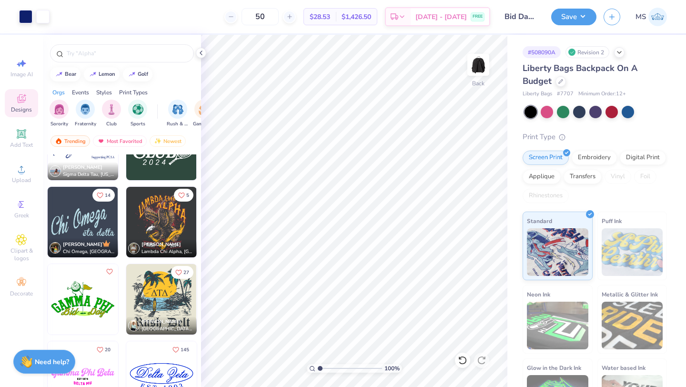
click at [86, 223] on img at bounding box center [83, 222] width 71 height 71
type input "4.49"
type input "1.92"
type input "1.32"
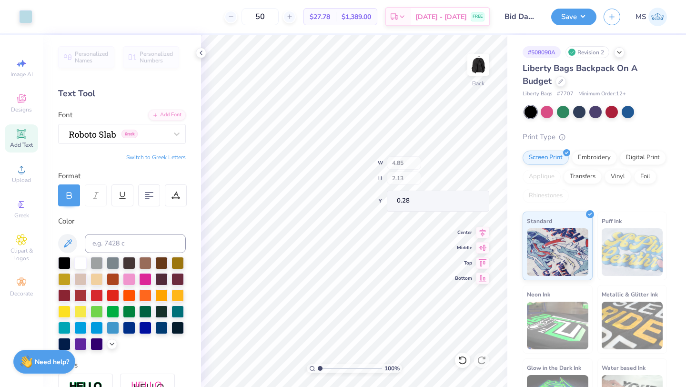
type input "4.85"
type input "2.13"
type input "0.28"
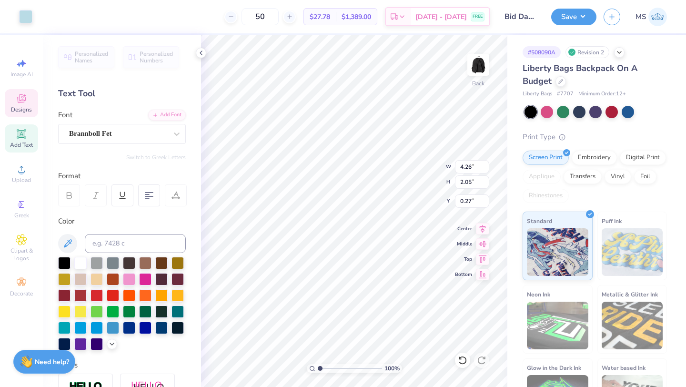
type input "4.26"
type input "2.05"
type input "0.35"
type textarea "eta kappa"
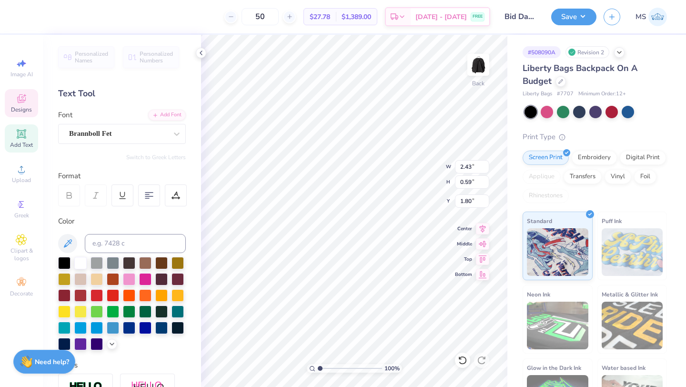
scroll to position [0, 1]
type input "4.26"
type input "2.05"
type input "0.35"
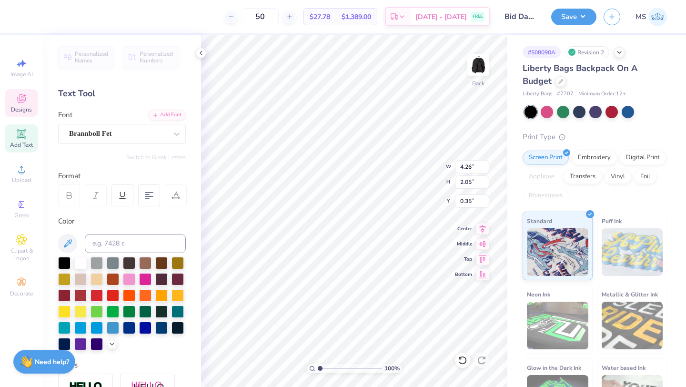
type textarea "C"
type textarea "Alpha Phi"
type input "0.24"
type input "5.74"
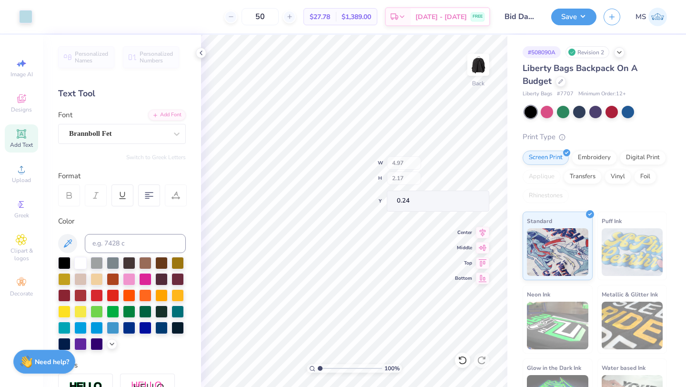
type input "2.51"
type input "0.59"
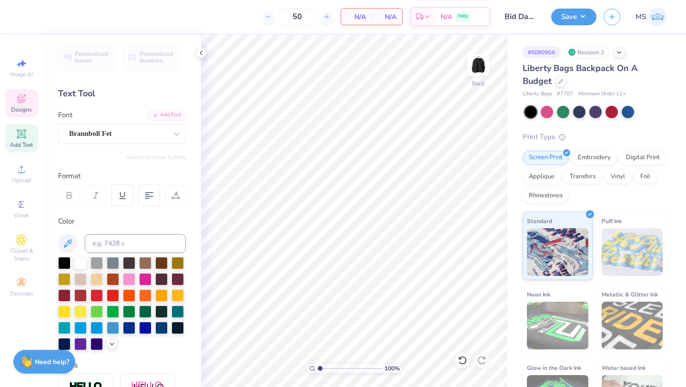
click at [19, 101] on icon at bounding box center [22, 100] width 8 height 6
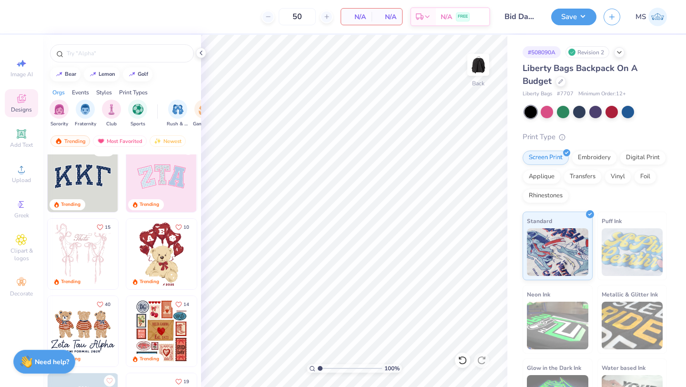
scroll to position [0, 0]
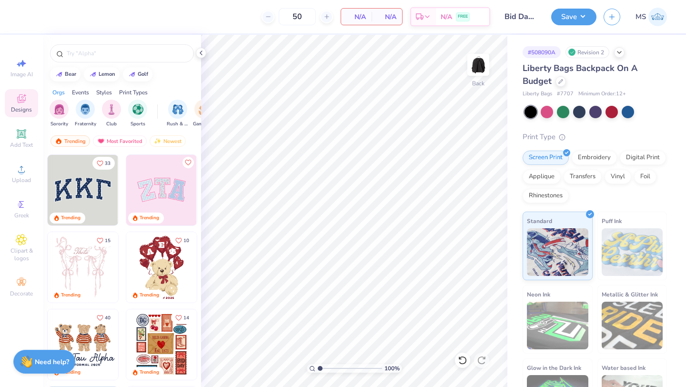
click at [95, 192] on img at bounding box center [83, 190] width 71 height 71
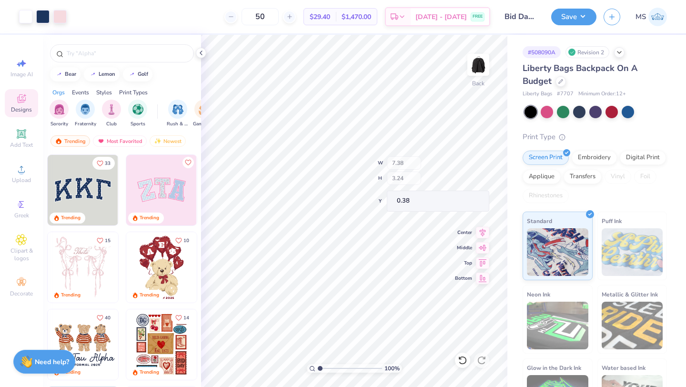
type input "7.38"
type input "3.24"
type input "0.38"
click at [42, 17] on div at bounding box center [42, 15] width 13 height 13
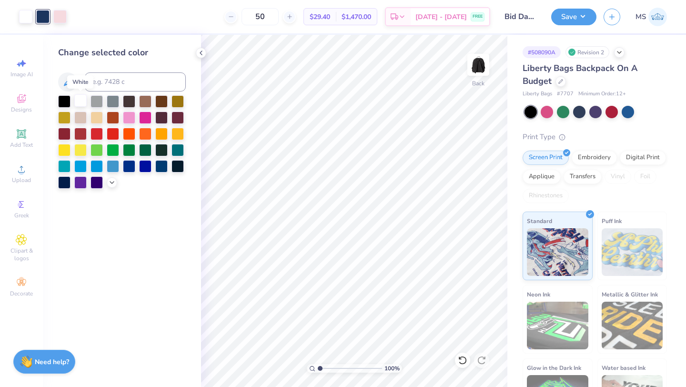
click at [78, 105] on div at bounding box center [80, 100] width 12 height 12
click at [37, 20] on div at bounding box center [42, 15] width 13 height 13
click at [65, 98] on div at bounding box center [64, 100] width 12 height 12
click at [25, 19] on div at bounding box center [25, 15] width 13 height 13
click at [117, 83] on input at bounding box center [135, 81] width 101 height 19
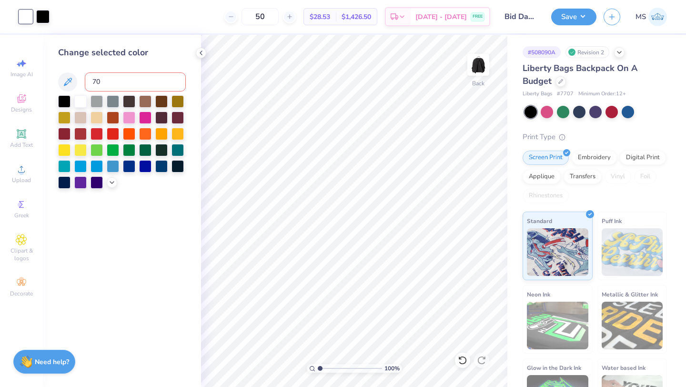
type input "705"
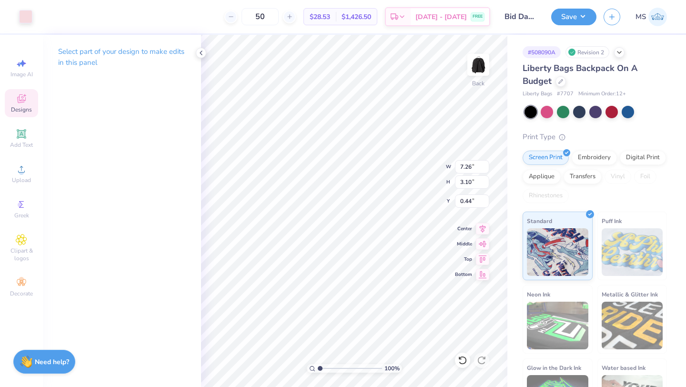
type input "7.26"
type input "3.10"
type input "0.44"
type input "7.38"
type input "3.24"
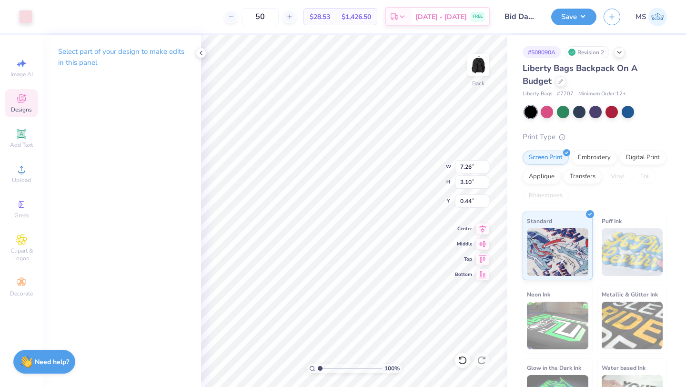
type input "0.38"
type input "7.26"
type input "3.10"
type input "0.44"
type input "0.75"
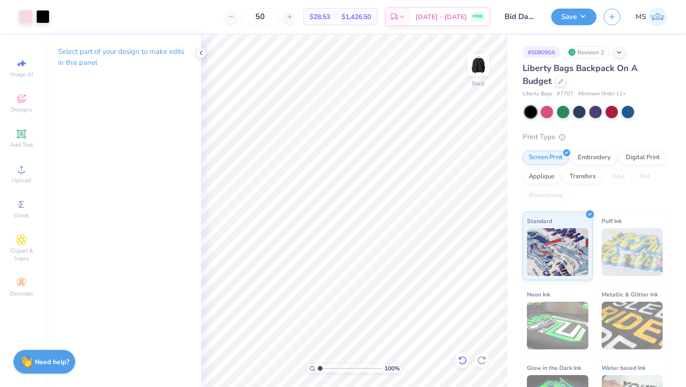
click at [460, 361] on icon at bounding box center [463, 360] width 10 height 10
type input "0.76"
click at [464, 360] on icon at bounding box center [463, 360] width 10 height 10
click at [462, 364] on icon at bounding box center [462, 360] width 8 height 9
type input "5.74"
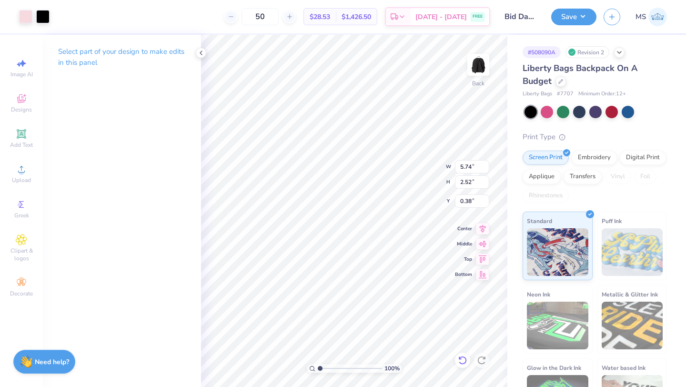
type input "2.52"
type input "0.53"
click at [22, 133] on icon at bounding box center [21, 133] width 9 height 9
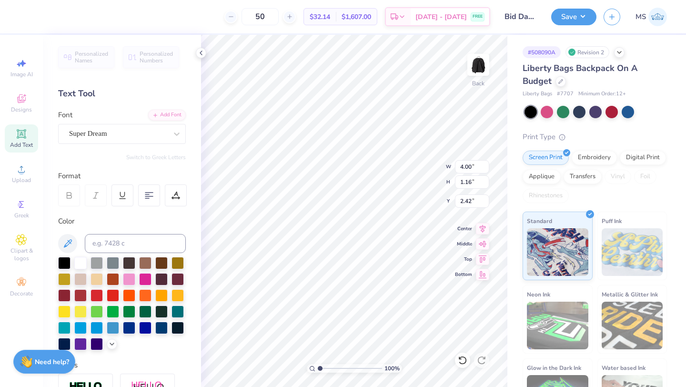
scroll to position [0, 5]
type textarea "University of California, Irvine"
click at [162, 135] on div "Super Dream" at bounding box center [118, 133] width 100 height 15
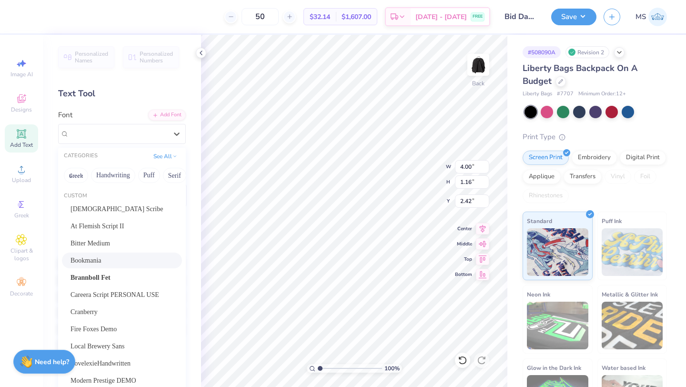
click at [142, 261] on div "Bookmania" at bounding box center [122, 260] width 103 height 10
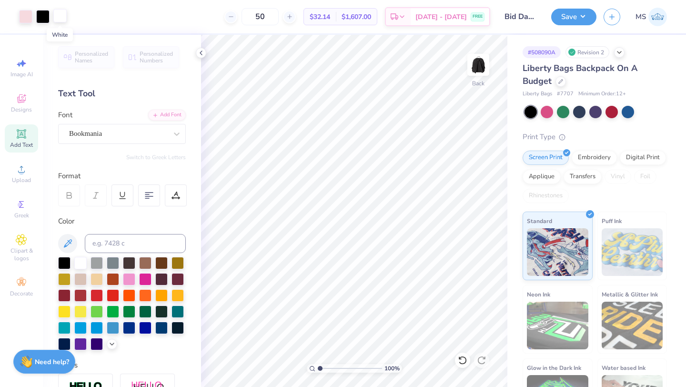
click at [60, 14] on div at bounding box center [59, 15] width 13 height 13
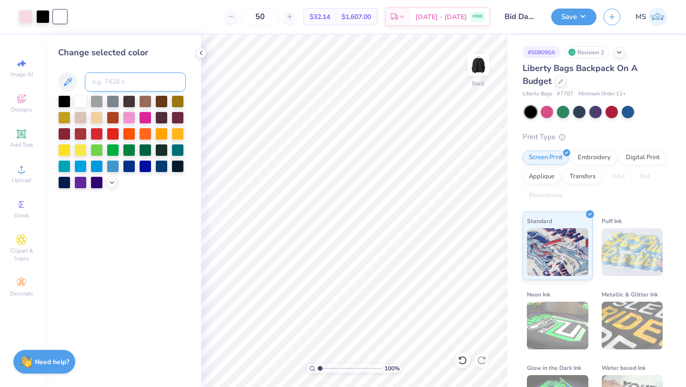
click at [119, 86] on input at bounding box center [135, 81] width 101 height 19
type input "705"
click at [126, 81] on input at bounding box center [135, 81] width 101 height 19
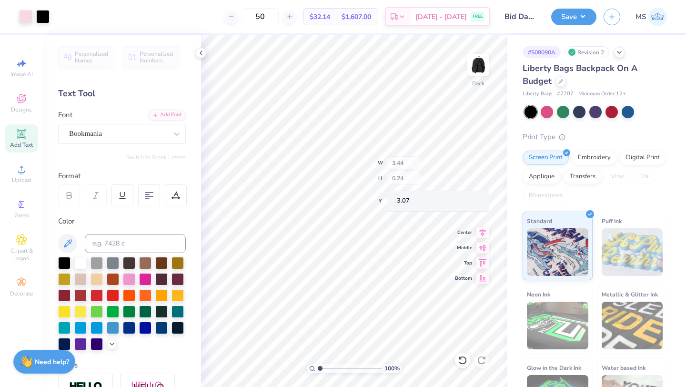
type input "3.44"
type input "0.24"
type input "3.07"
type input "3.40"
type input "0.23"
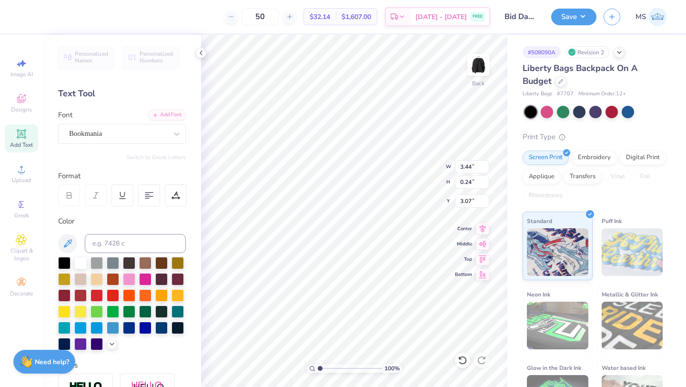
type input "2.93"
type input "3.77"
type input "5.72"
type input "2.51"
click at [463, 358] on icon at bounding box center [463, 360] width 10 height 10
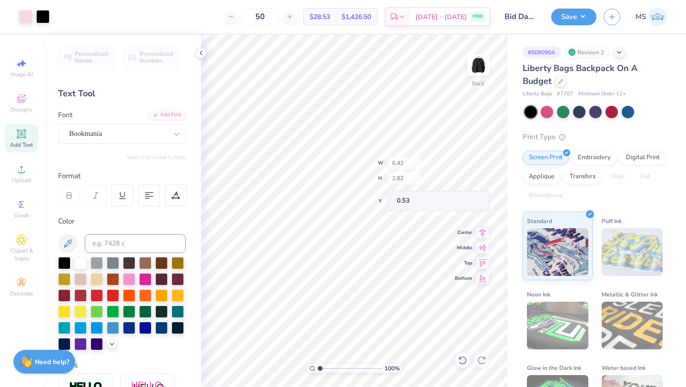
type input "6.42"
type input "2.82"
type input "0.95"
type input "6.26"
type input "2.67"
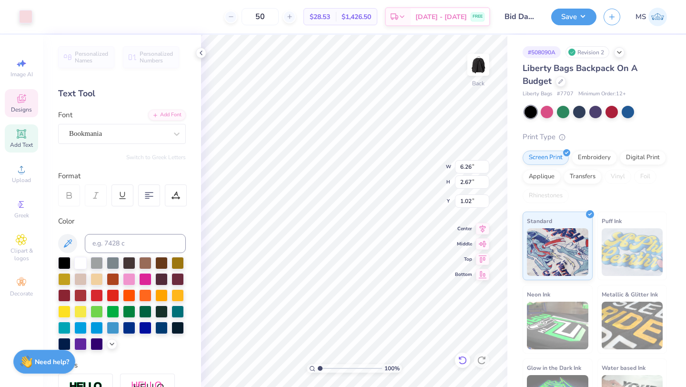
type input "1.02"
click at [461, 363] on icon at bounding box center [462, 360] width 8 height 9
type input "6.31"
type input "2.69"
type input "1.00"
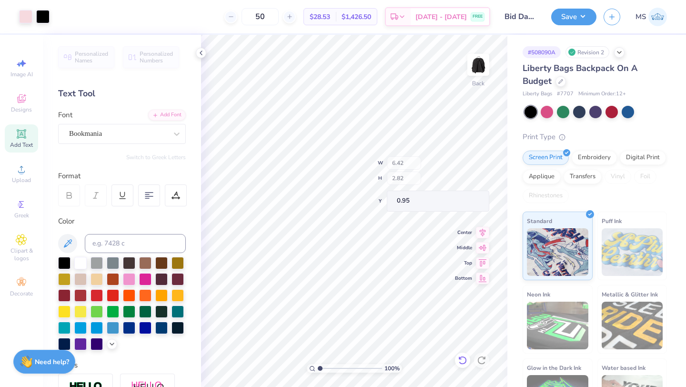
type input "6.42"
type input "2.82"
type input "0.95"
type input "0.59"
type input "4.73"
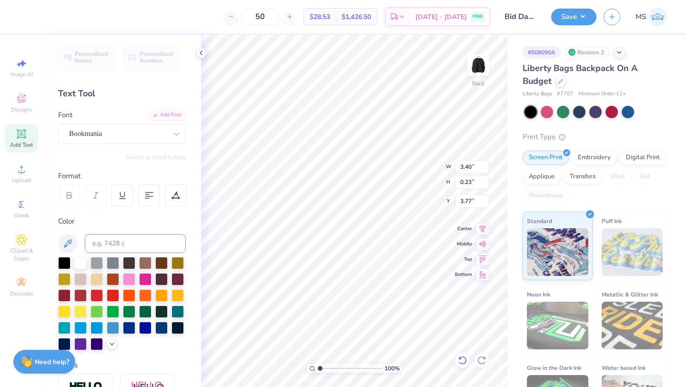
type input "0.33"
type input "3.67"
type input "3.34"
type input "3.27"
type input "4.05"
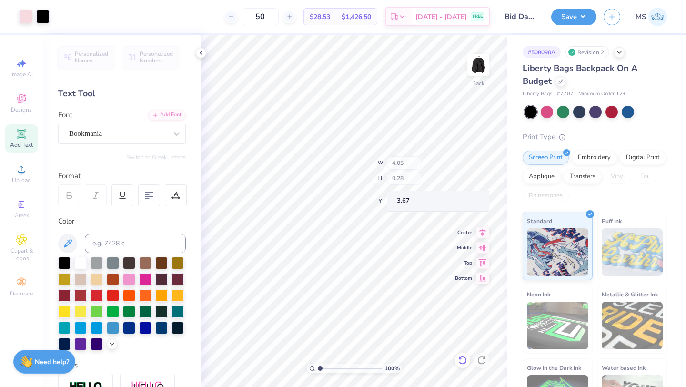
type input "0.28"
type input "3.27"
click at [564, 17] on button "Save" at bounding box center [573, 15] width 45 height 17
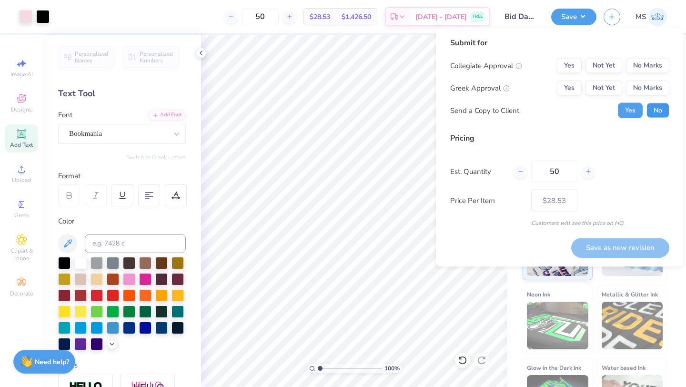
click at [667, 114] on button "No" at bounding box center [658, 110] width 23 height 15
click at [663, 86] on button "No Marks" at bounding box center [647, 88] width 43 height 15
click at [611, 78] on div "Collegiate Approval Yes Not Yet No Marks Greek Approval Yes Not Yet No Marks Se…" at bounding box center [559, 88] width 219 height 60
click at [613, 85] on button "Not Yet" at bounding box center [604, 88] width 37 height 15
click at [654, 70] on button "No Marks" at bounding box center [647, 65] width 43 height 15
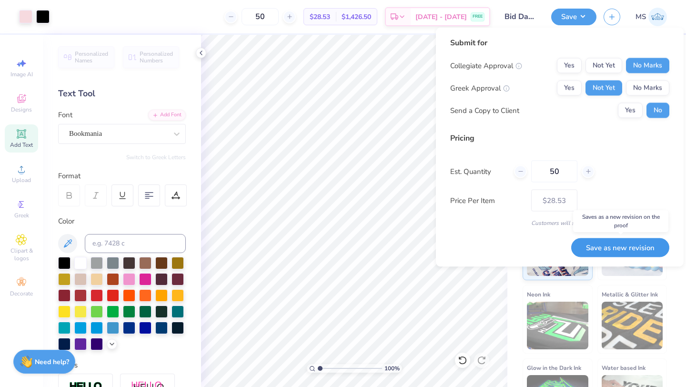
click at [613, 250] on button "Save as new revision" at bounding box center [620, 248] width 98 height 20
type input "$28.53"
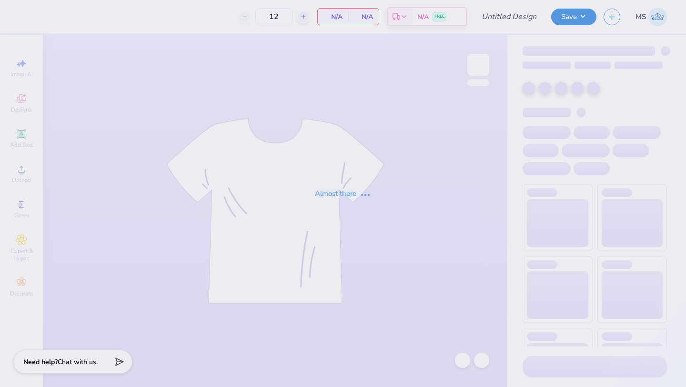
type input "Aphi Bid day"
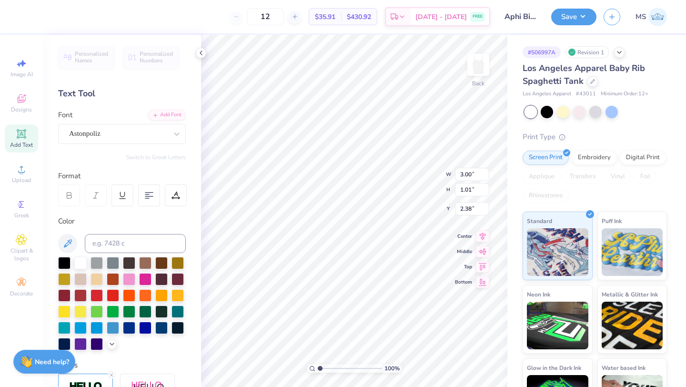
type input "2.18"
click at [25, 14] on div at bounding box center [25, 15] width 13 height 13
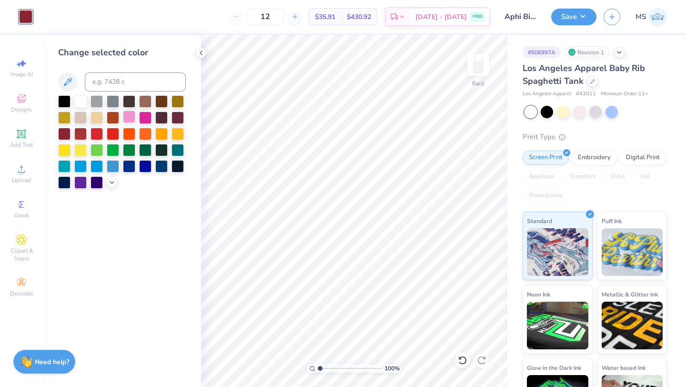
click at [130, 114] on div at bounding box center [129, 117] width 12 height 12
click at [593, 82] on icon at bounding box center [592, 80] width 5 height 5
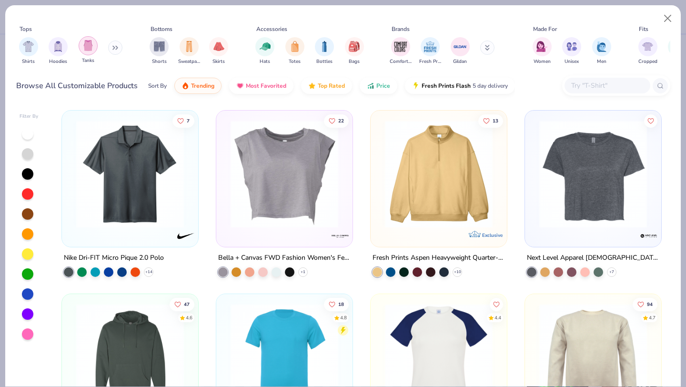
click at [84, 40] on img "filter for Tanks" at bounding box center [88, 45] width 10 height 11
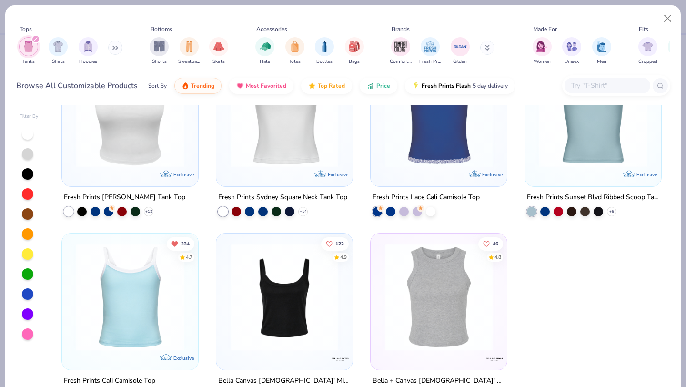
scroll to position [2106, 0]
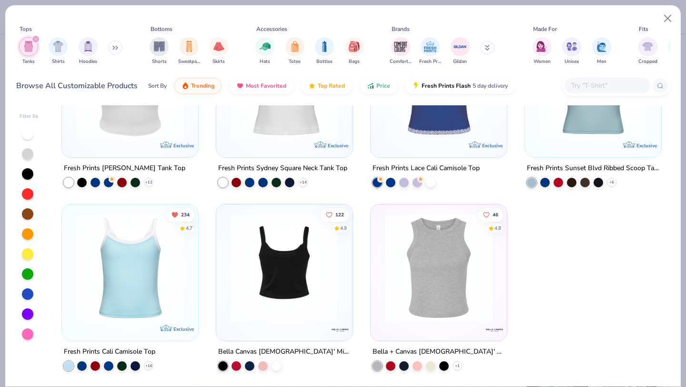
click at [226, 313] on img at bounding box center [167, 268] width 117 height 108
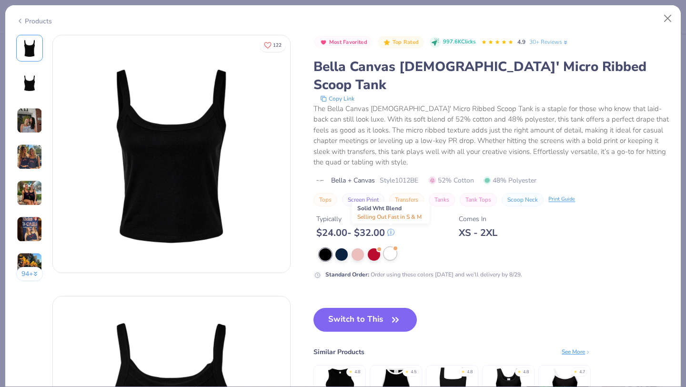
click at [390, 247] on div at bounding box center [390, 253] width 12 height 12
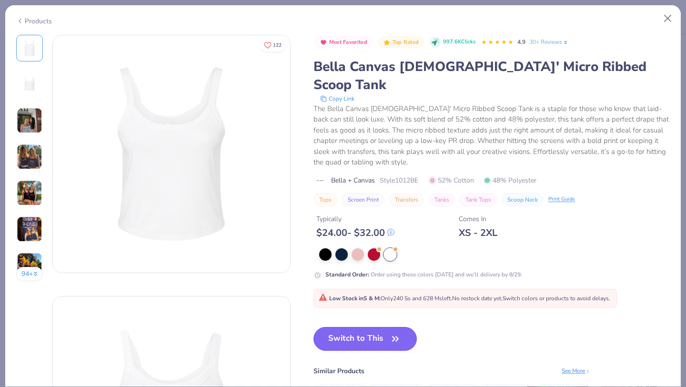
click at [358, 327] on button "Switch to This" at bounding box center [365, 339] width 103 height 24
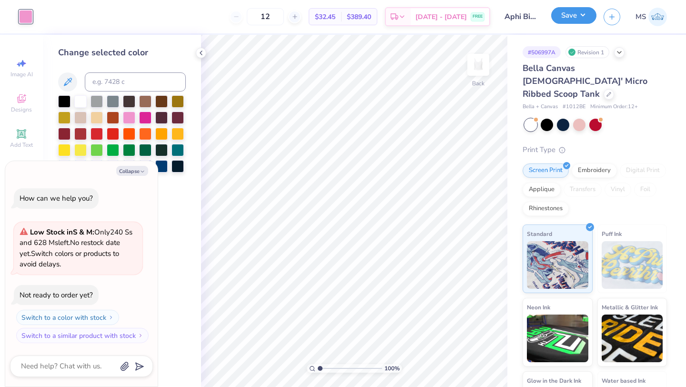
click at [569, 13] on button "Save" at bounding box center [573, 15] width 45 height 17
type textarea "x"
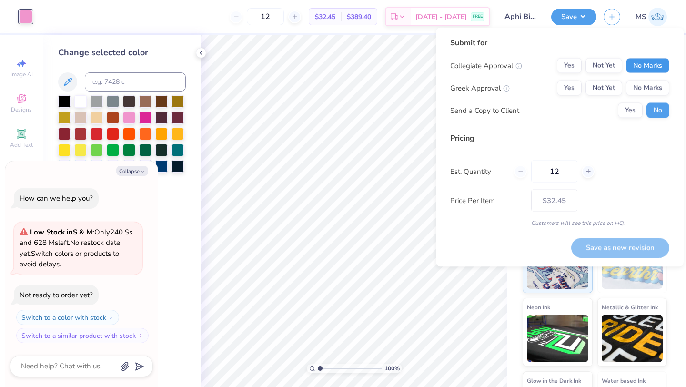
click at [645, 70] on button "No Marks" at bounding box center [647, 65] width 43 height 15
click at [607, 84] on button "Not Yet" at bounding box center [604, 88] width 37 height 15
click at [566, 173] on input "12" at bounding box center [554, 172] width 46 height 22
type input "1"
type input "0"
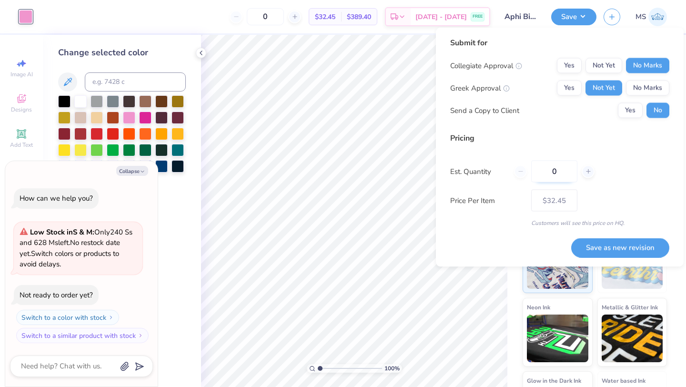
type input "01"
type input "1"
type input "015"
type input "15"
type input "– –"
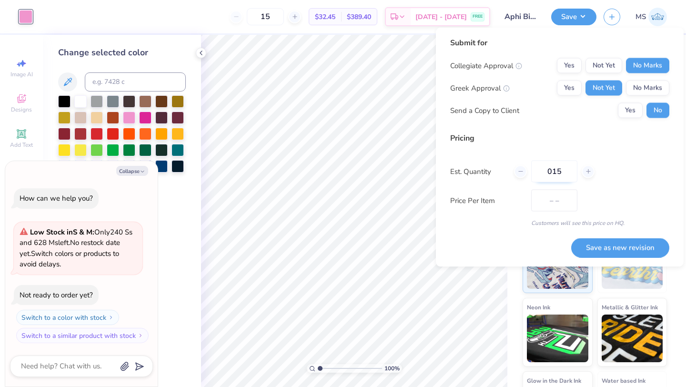
type input "0150"
type input "150"
type input "$20.80"
click at [549, 174] on input "0150" at bounding box center [554, 172] width 46 height 22
type input "150"
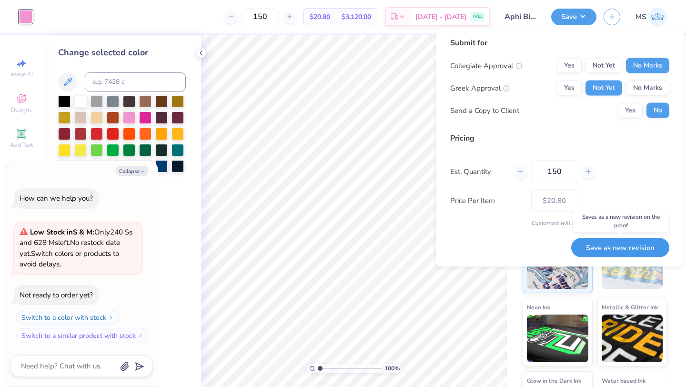
click at [600, 247] on button "Save as new revision" at bounding box center [620, 248] width 98 height 20
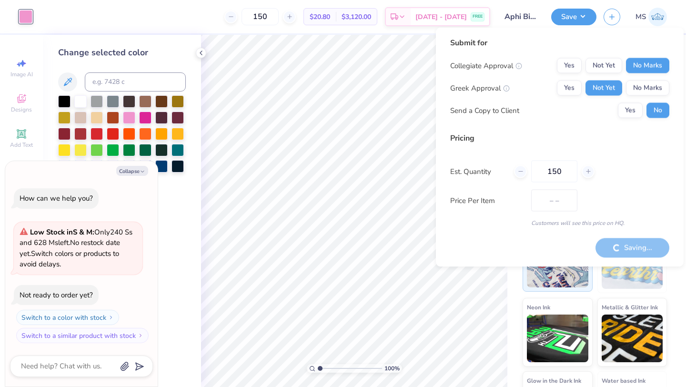
type input "$20.80"
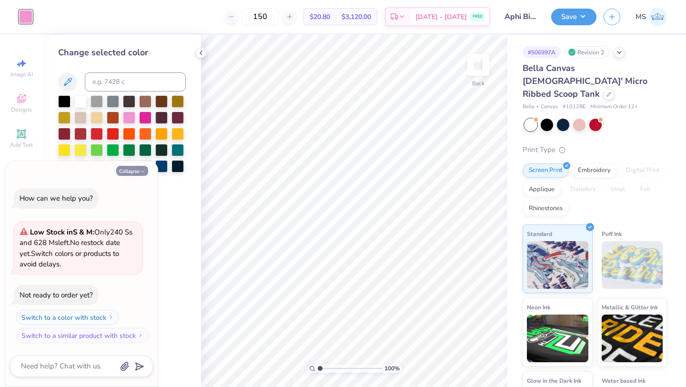
click at [141, 168] on button "Collapse" at bounding box center [132, 171] width 32 height 10
type textarea "x"
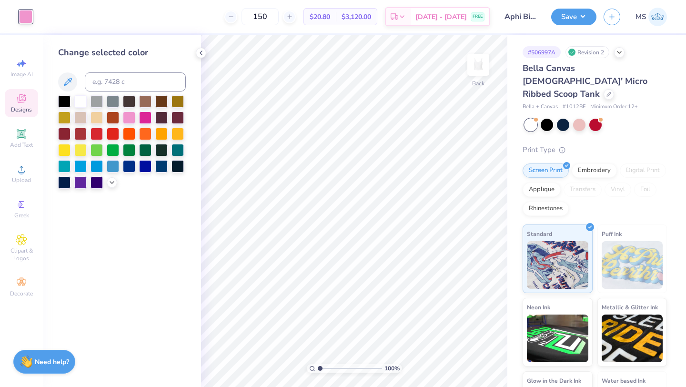
click at [23, 100] on icon at bounding box center [21, 98] width 11 height 11
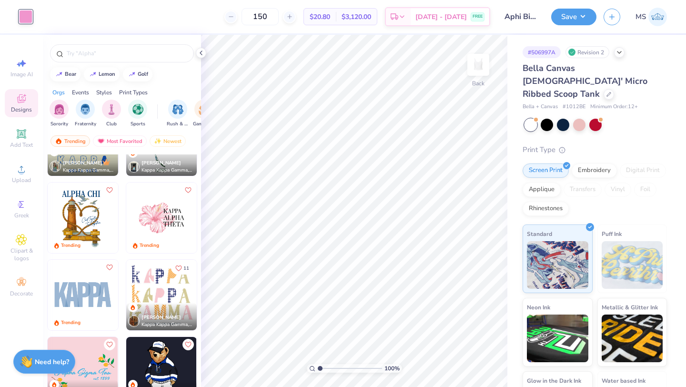
scroll to position [2522, 0]
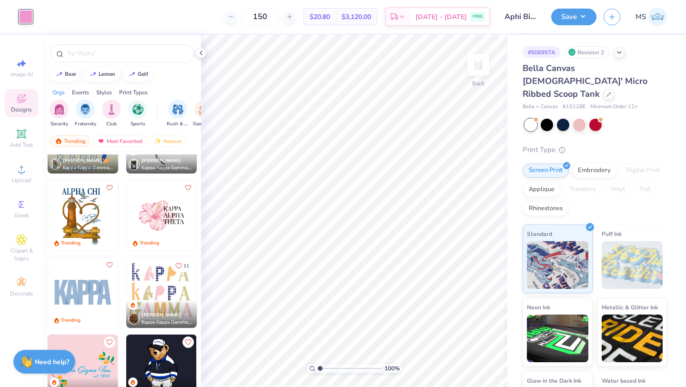
click at [162, 223] on img at bounding box center [161, 215] width 71 height 71
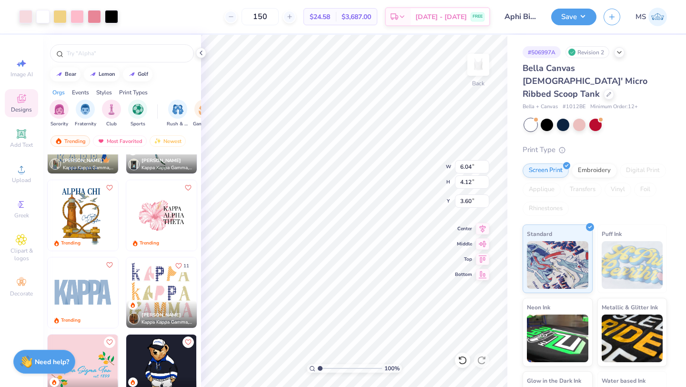
type input "3.60"
type input "3.00"
type input "1.01"
type input "0.50"
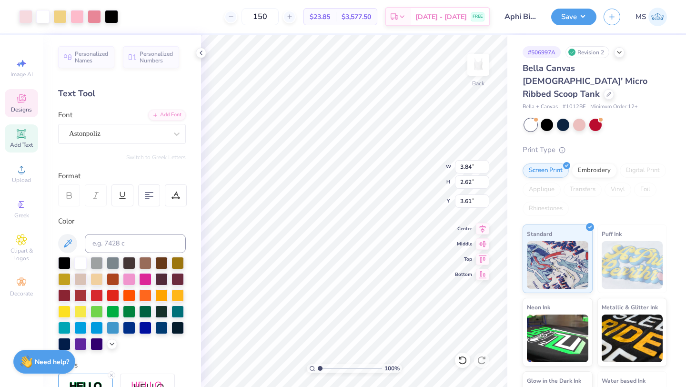
type input "3.84"
type input "2.62"
type input "0.69"
type input "1.21"
type input "1.35"
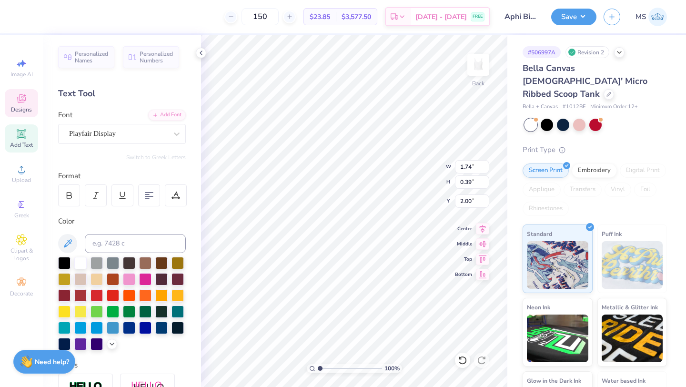
type input "2.00"
type textarea "PHI"
type input "0.50"
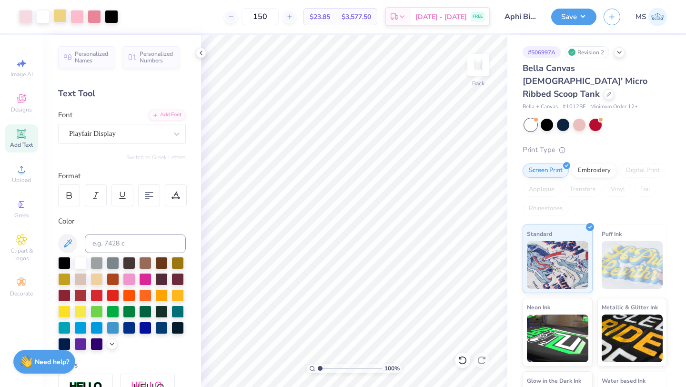
click at [62, 14] on div at bounding box center [59, 15] width 13 height 13
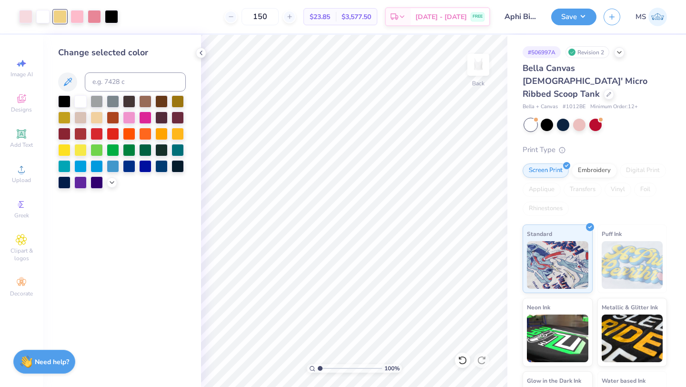
click at [104, 72] on div "Change selected color" at bounding box center [122, 117] width 128 height 142
click at [105, 80] on input at bounding box center [135, 81] width 101 height 19
type input "182"
click at [28, 20] on div at bounding box center [25, 15] width 13 height 13
click at [103, 82] on input at bounding box center [135, 81] width 101 height 19
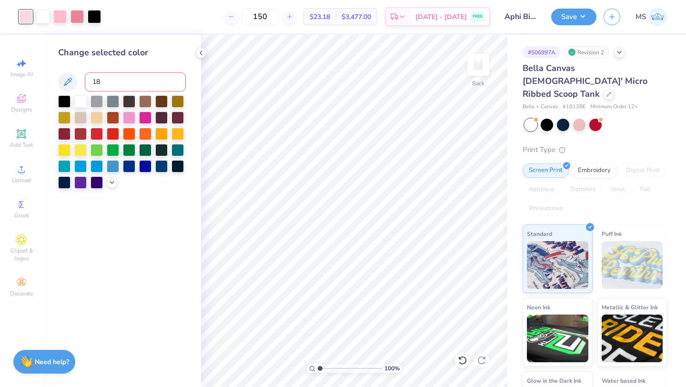
type input "182"
click at [461, 362] on icon at bounding box center [463, 360] width 10 height 10
click at [75, 15] on div at bounding box center [77, 15] width 13 height 13
click at [98, 144] on div at bounding box center [97, 149] width 12 height 12
click at [460, 360] on icon at bounding box center [463, 360] width 10 height 10
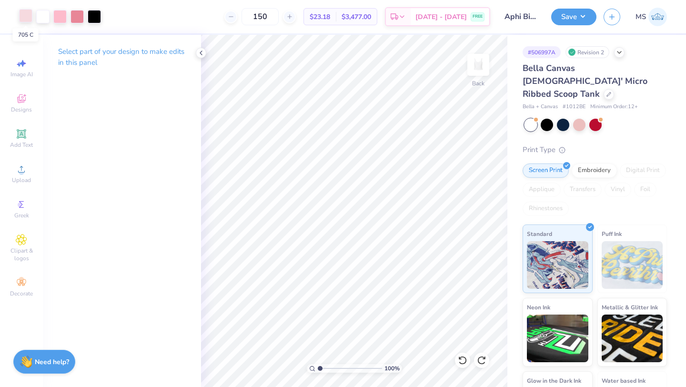
click at [28, 19] on div at bounding box center [25, 15] width 13 height 13
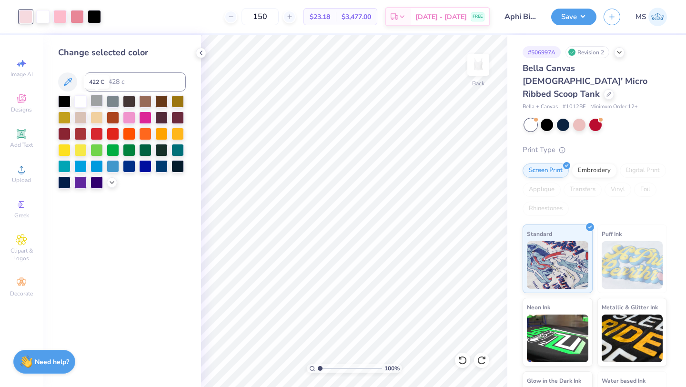
click at [97, 101] on div at bounding box center [97, 100] width 12 height 12
click at [463, 361] on icon at bounding box center [463, 360] width 10 height 10
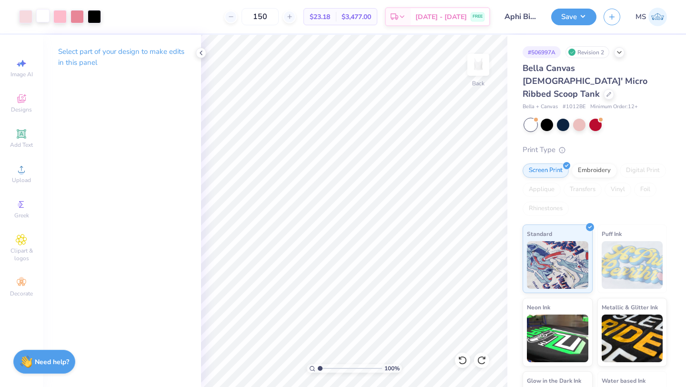
click at [40, 16] on div at bounding box center [42, 15] width 13 height 13
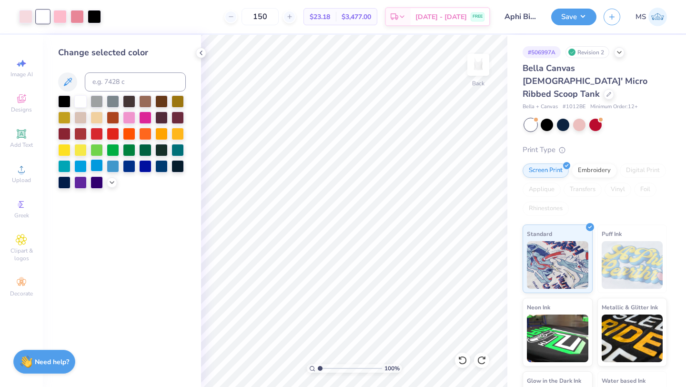
click at [98, 168] on div at bounding box center [97, 165] width 12 height 12
click at [460, 355] on icon at bounding box center [463, 360] width 10 height 10
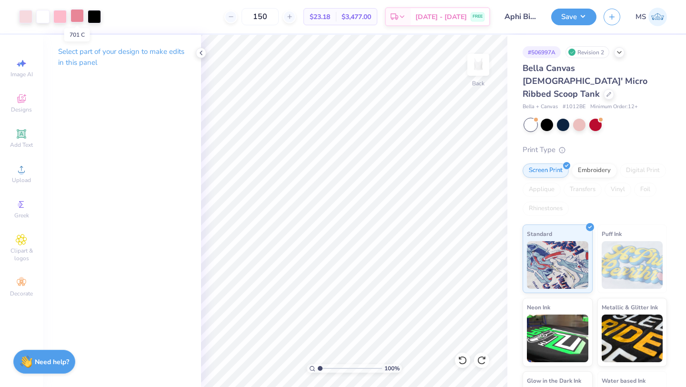
click at [75, 18] on div at bounding box center [77, 15] width 13 height 13
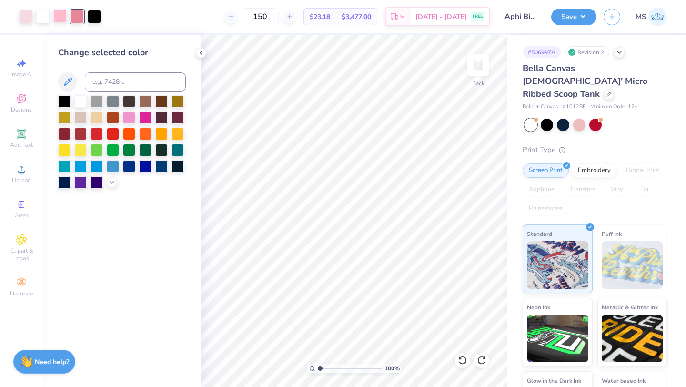
click at [58, 22] on div at bounding box center [59, 15] width 13 height 13
click at [118, 83] on input at bounding box center [135, 81] width 101 height 19
type input "705"
click at [464, 357] on icon at bounding box center [462, 360] width 8 height 9
click at [583, 21] on button "Save" at bounding box center [573, 15] width 45 height 17
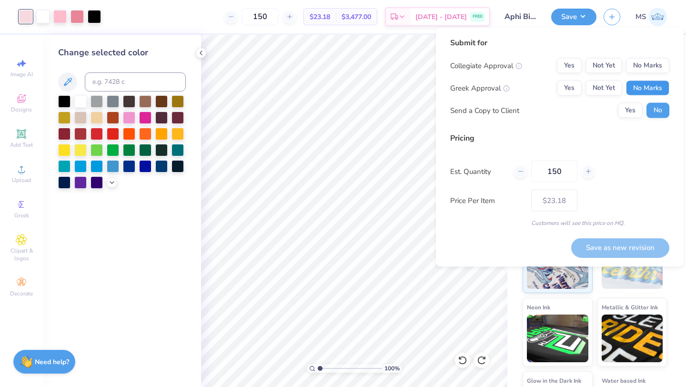
click at [652, 81] on button "No Marks" at bounding box center [647, 88] width 43 height 15
click at [613, 84] on button "Not Yet" at bounding box center [604, 88] width 37 height 15
click at [637, 67] on button "No Marks" at bounding box center [647, 65] width 43 height 15
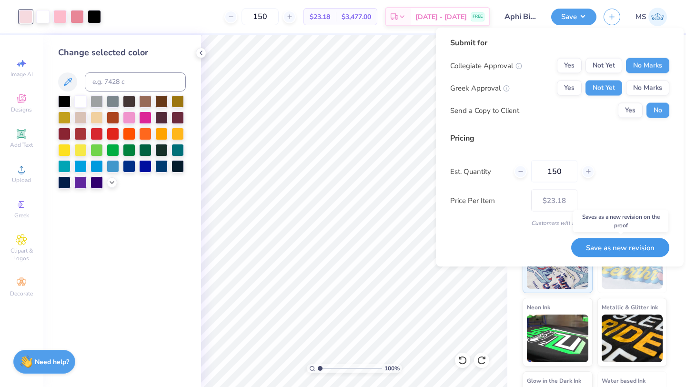
click at [635, 242] on button "Save as new revision" at bounding box center [620, 248] width 98 height 20
type input "$23.18"
